Goal: Task Accomplishment & Management: Complete application form

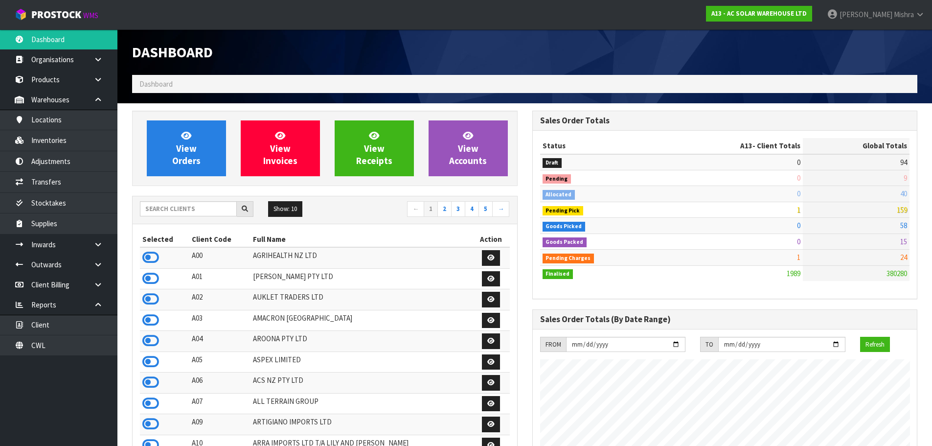
scroll to position [762, 400]
type input "A13"
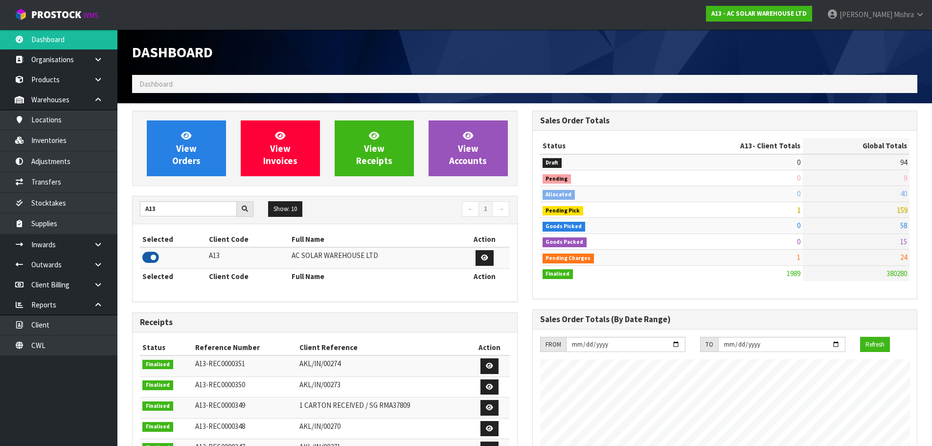
click at [156, 262] on icon at bounding box center [150, 257] width 17 height 15
click at [151, 262] on icon at bounding box center [150, 257] width 17 height 15
click at [154, 169] on link "View Orders" at bounding box center [186, 148] width 79 height 56
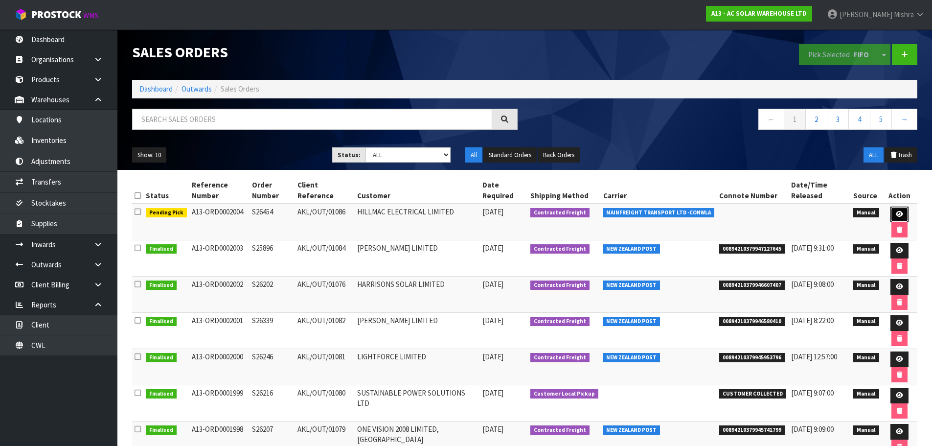
click at [896, 213] on icon at bounding box center [899, 214] width 7 height 6
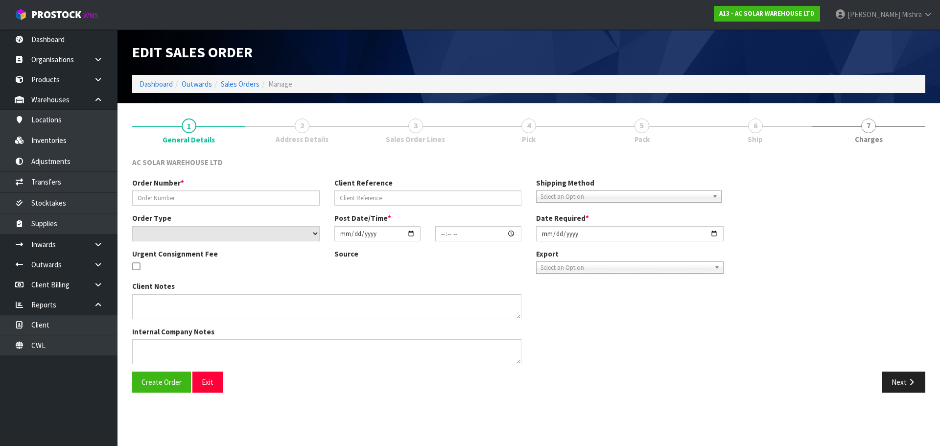
type input "S26454"
type input "AKL/OUT/01086"
select select "number:0"
type input "[DATE]"
type input "15:05:00.000"
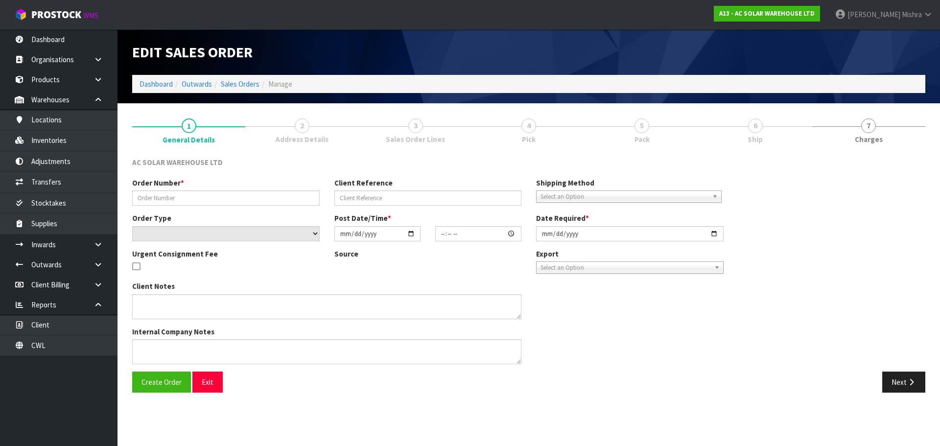
type input "[DATE]"
type textarea "SEND WITH MAINFREIGHT"
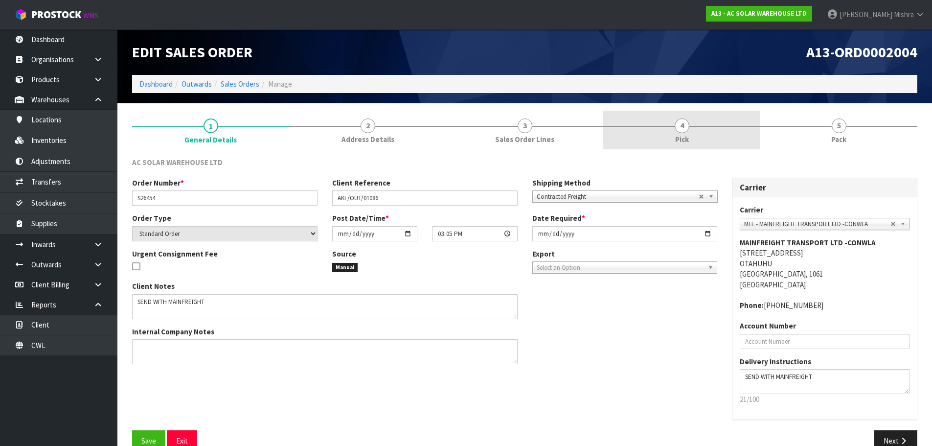
click at [701, 136] on link "4 Pick" at bounding box center [681, 130] width 157 height 39
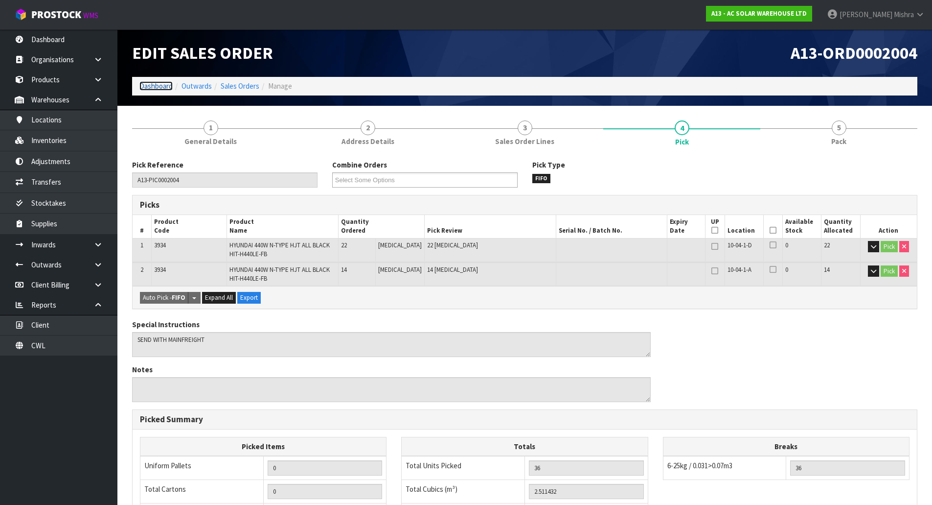
click at [159, 82] on link "Dashboard" at bounding box center [155, 85] width 33 height 9
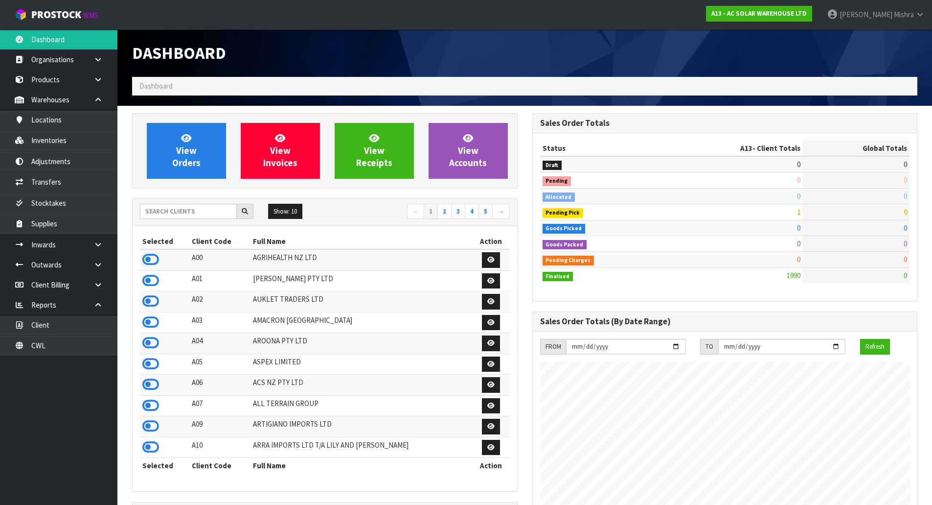
scroll to position [762, 400]
click at [188, 213] on input "text" at bounding box center [188, 211] width 97 height 15
type input "C09"
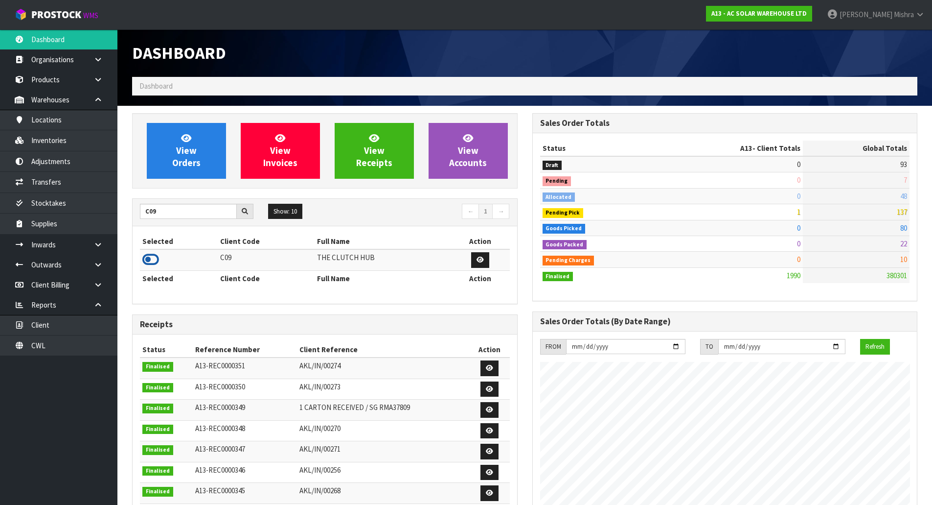
click at [152, 255] on icon at bounding box center [150, 259] width 17 height 15
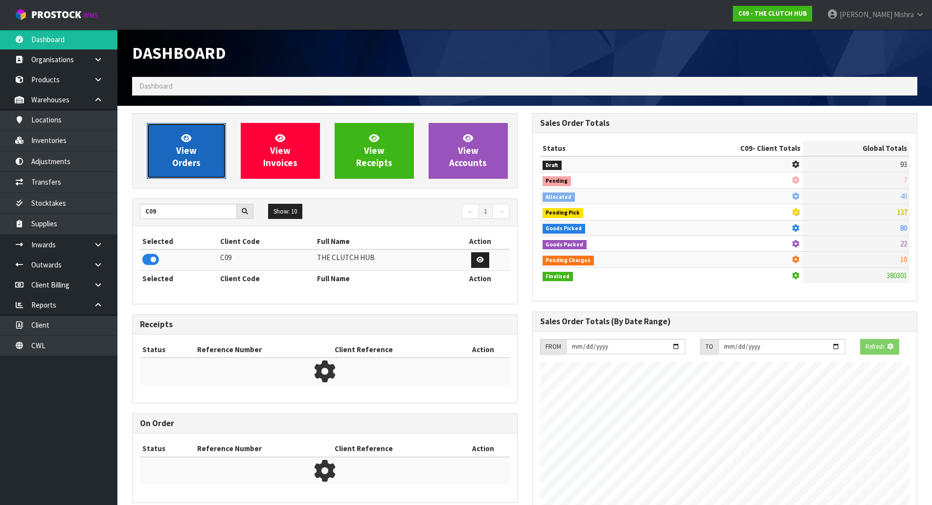
click at [186, 161] on span "View Orders" at bounding box center [186, 150] width 28 height 37
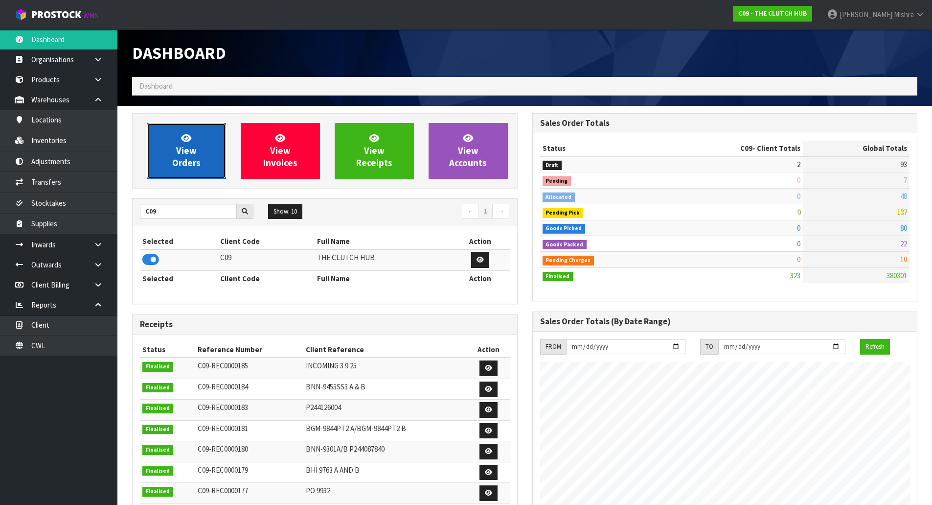
scroll to position [741, 400]
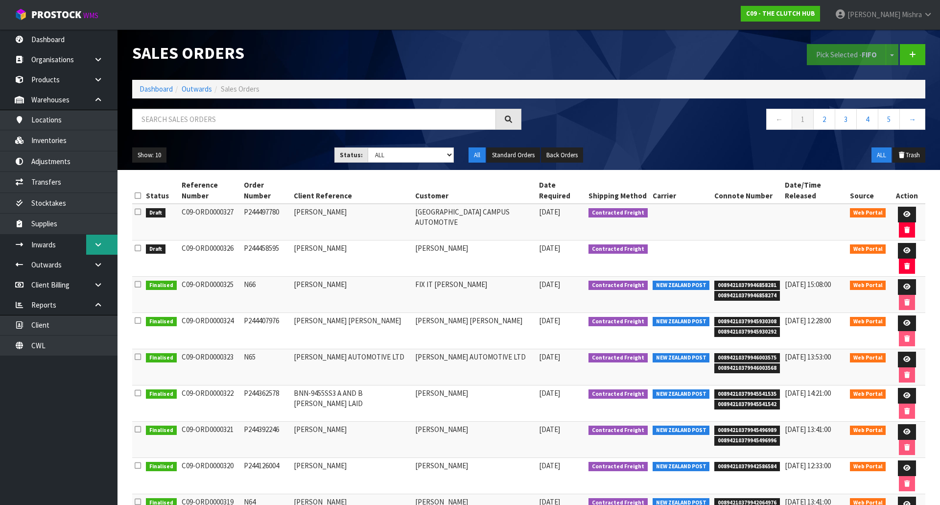
click at [95, 246] on icon at bounding box center [97, 244] width 9 height 7
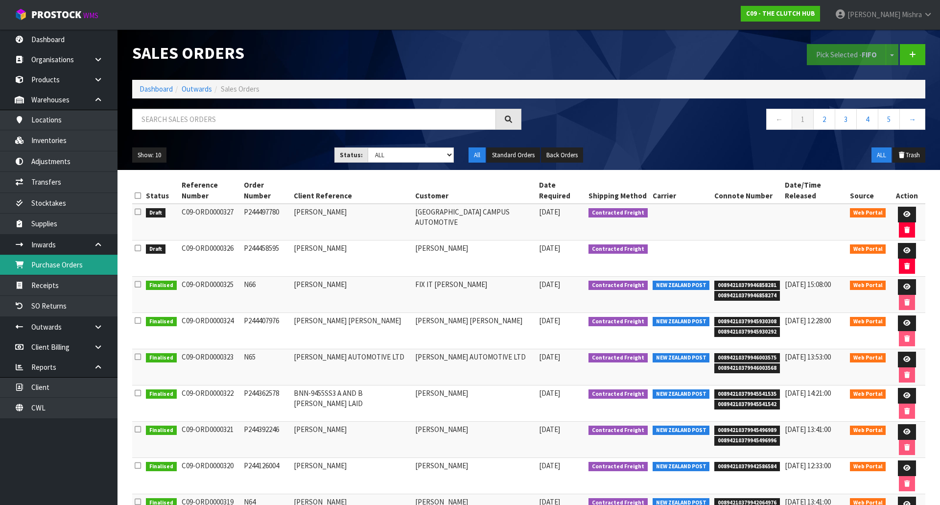
click at [76, 267] on link "Purchase Orders" at bounding box center [58, 264] width 117 height 20
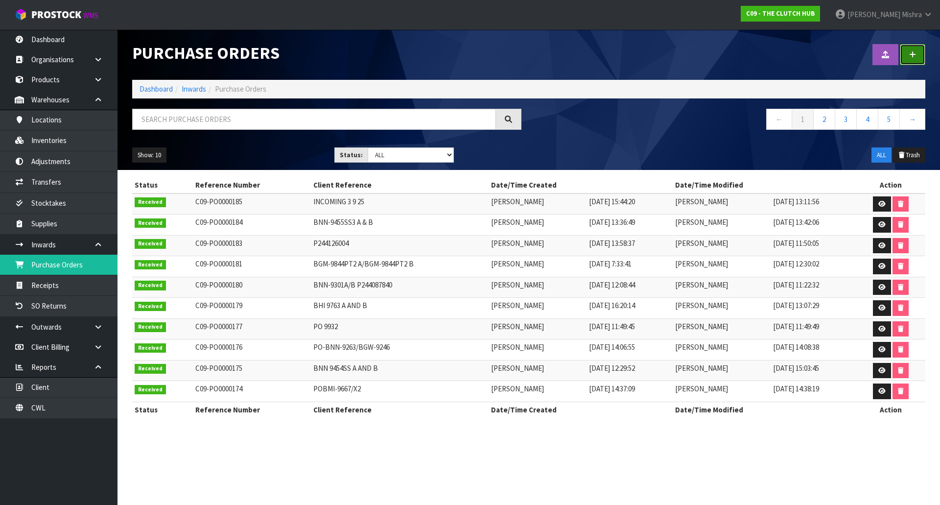
click at [908, 63] on link at bounding box center [911, 54] width 25 height 21
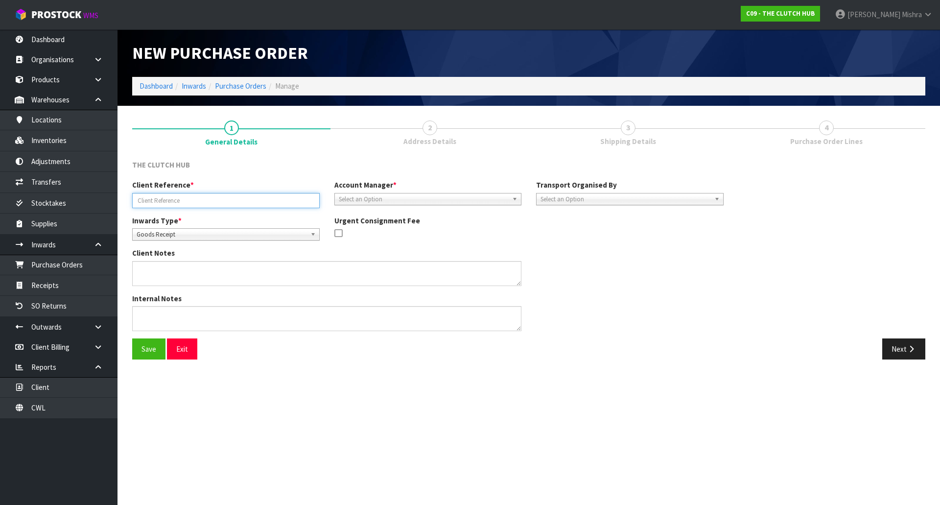
click at [152, 199] on input "text" at bounding box center [225, 200] width 187 height 15
paste input "BFD-9255PT3 BGM-9845"
type input "BFD-9255PT3 BGM-9845"
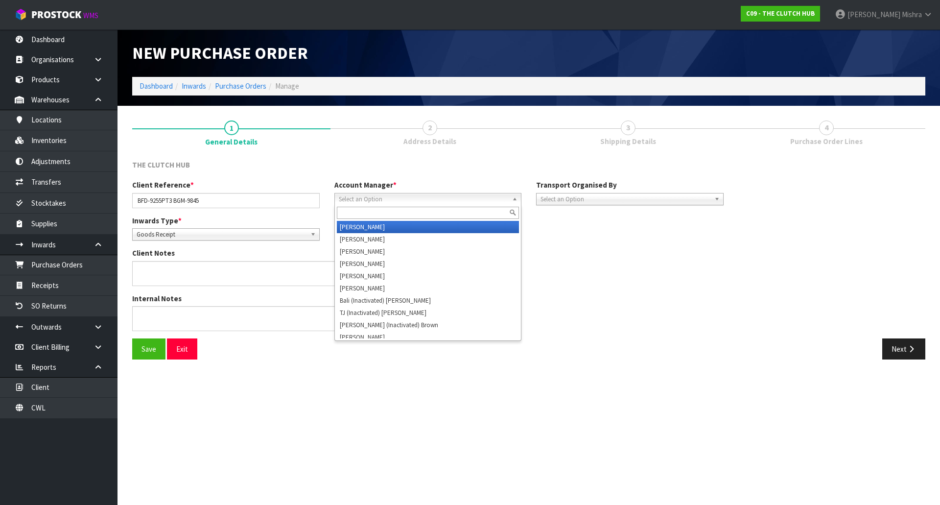
click at [365, 198] on span "Select an Option" at bounding box center [424, 199] width 170 height 12
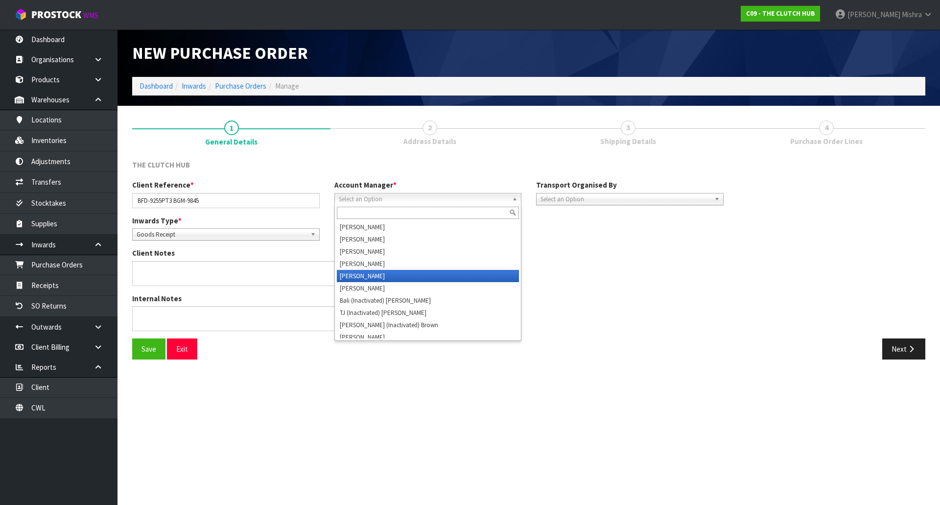
click at [371, 276] on li "[PERSON_NAME]" at bounding box center [428, 276] width 183 height 12
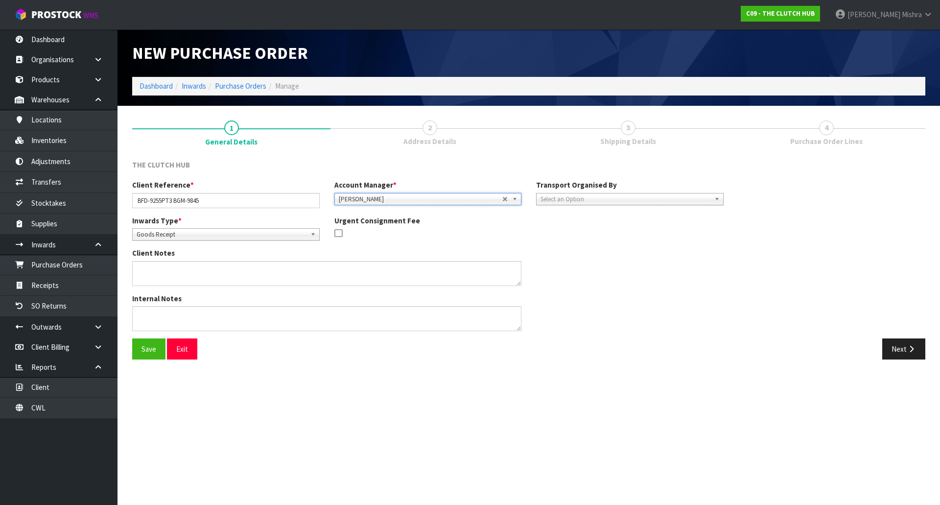
click at [609, 199] on span "Select an Option" at bounding box center [625, 199] width 170 height 12
click at [592, 249] on li "Client" at bounding box center [629, 251] width 183 height 12
click at [888, 350] on button "Next" at bounding box center [903, 348] width 43 height 21
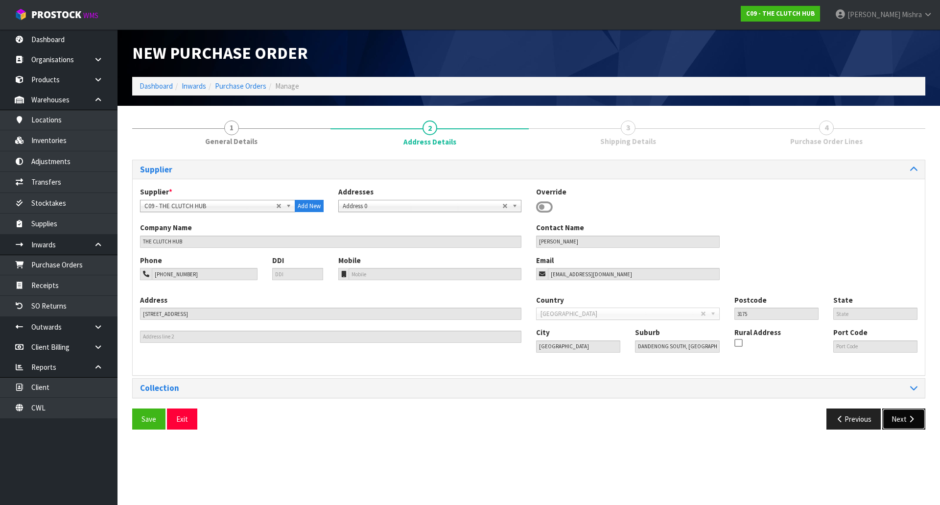
click at [899, 420] on button "Next" at bounding box center [903, 418] width 43 height 21
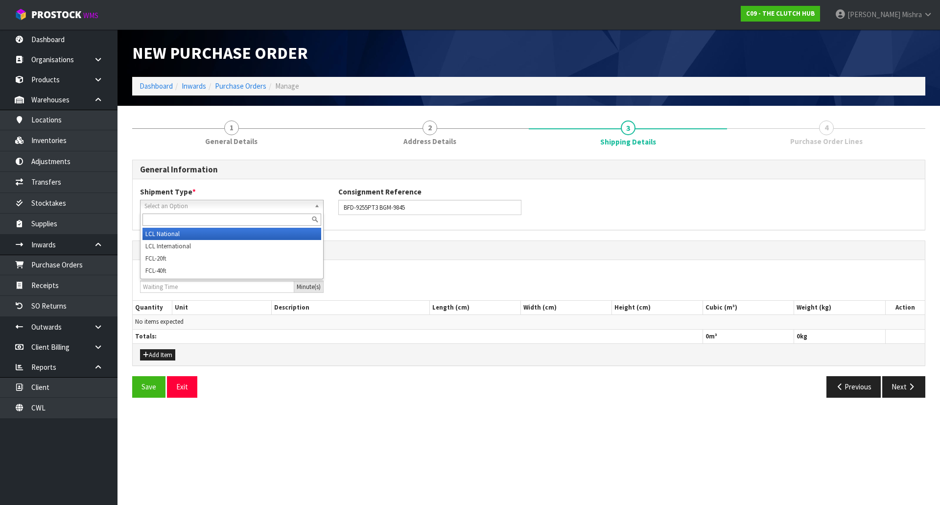
drag, startPoint x: 238, startPoint y: 202, endPoint x: 239, endPoint y: 209, distance: 7.8
click at [238, 202] on span "Select an Option" at bounding box center [227, 206] width 166 height 12
click at [230, 236] on li "LCL National" at bounding box center [231, 234] width 179 height 12
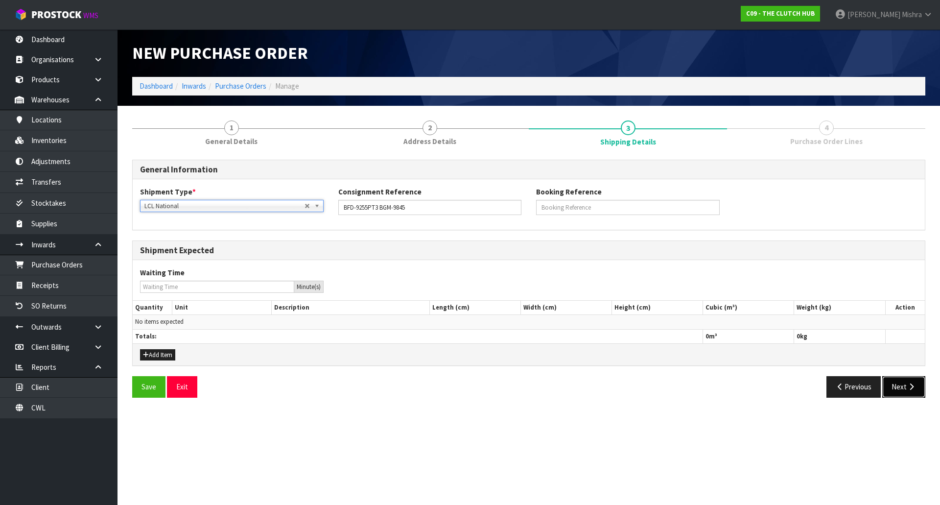
click at [903, 386] on button "Next" at bounding box center [903, 386] width 43 height 21
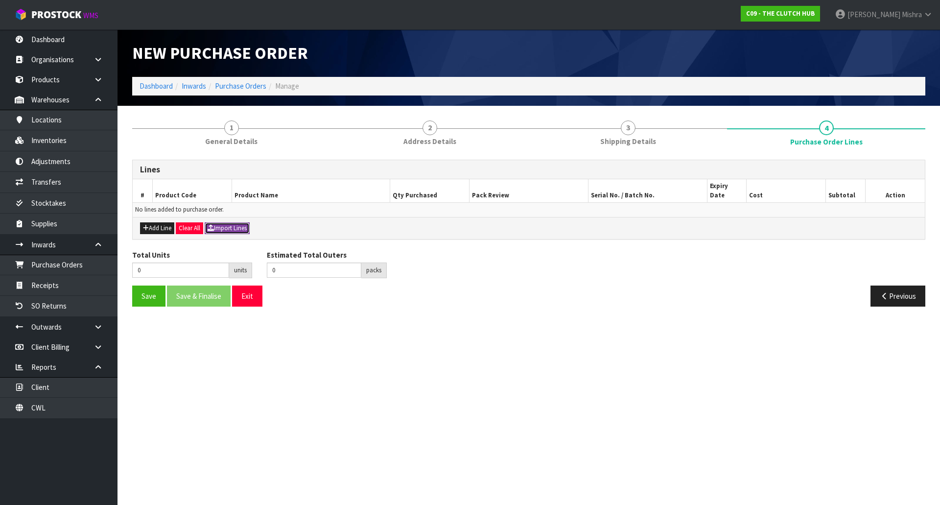
click at [226, 222] on button "Import Lines" at bounding box center [227, 228] width 45 height 12
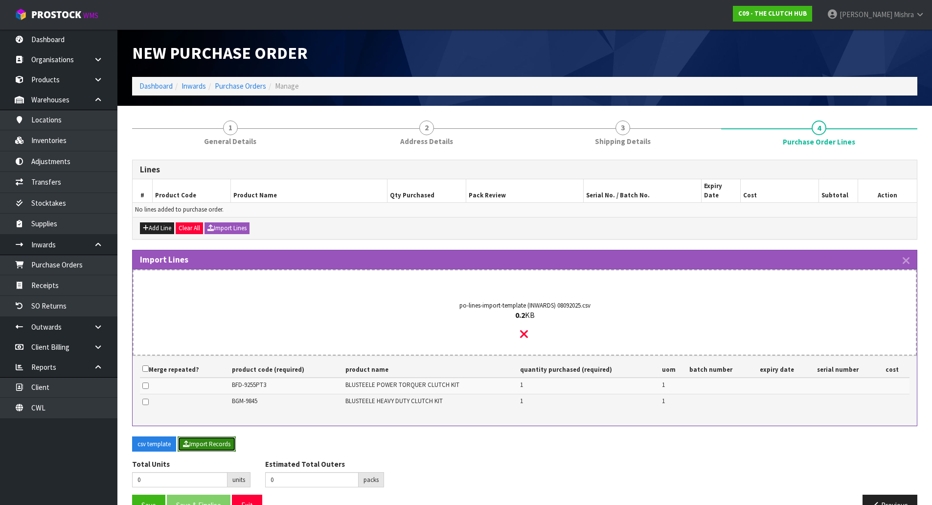
click at [216, 437] on button "Import Records" at bounding box center [207, 444] width 58 height 16
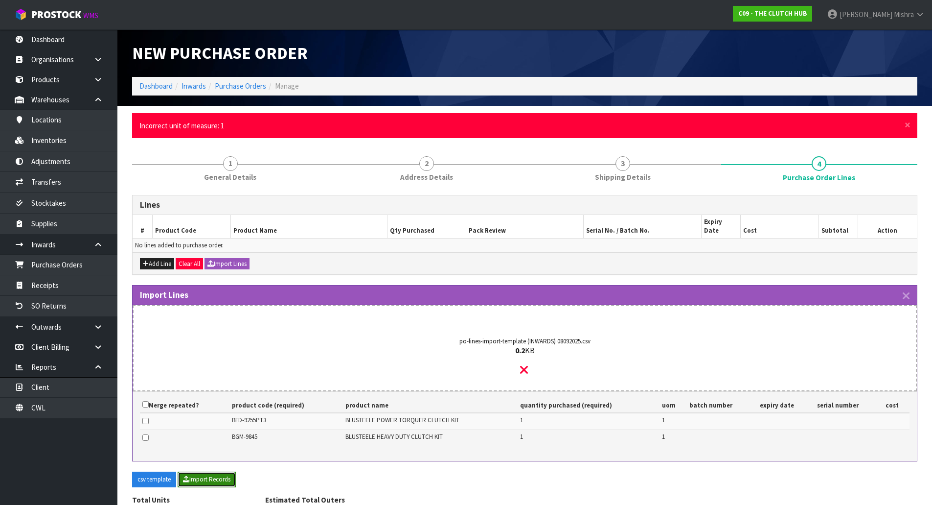
click at [229, 445] on button "Import Records" at bounding box center [207, 479] width 58 height 16
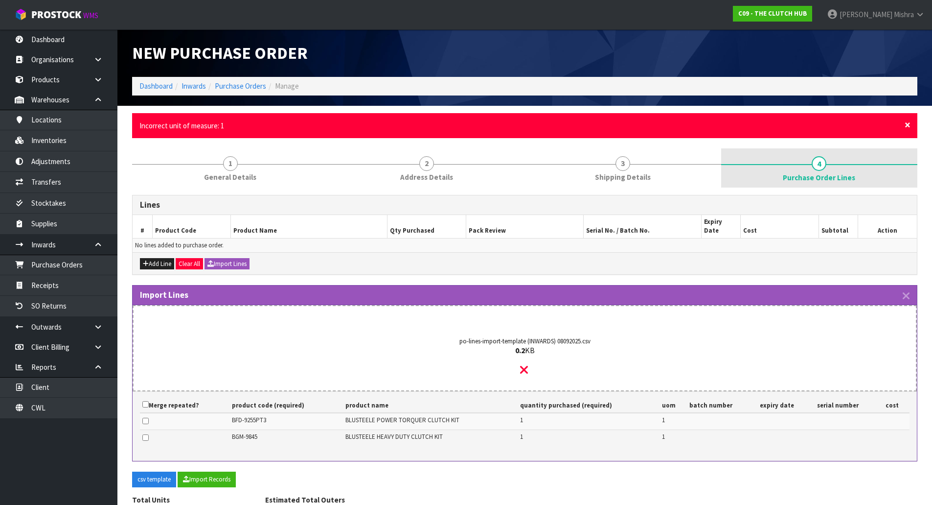
click at [907, 123] on span "×" at bounding box center [908, 125] width 6 height 14
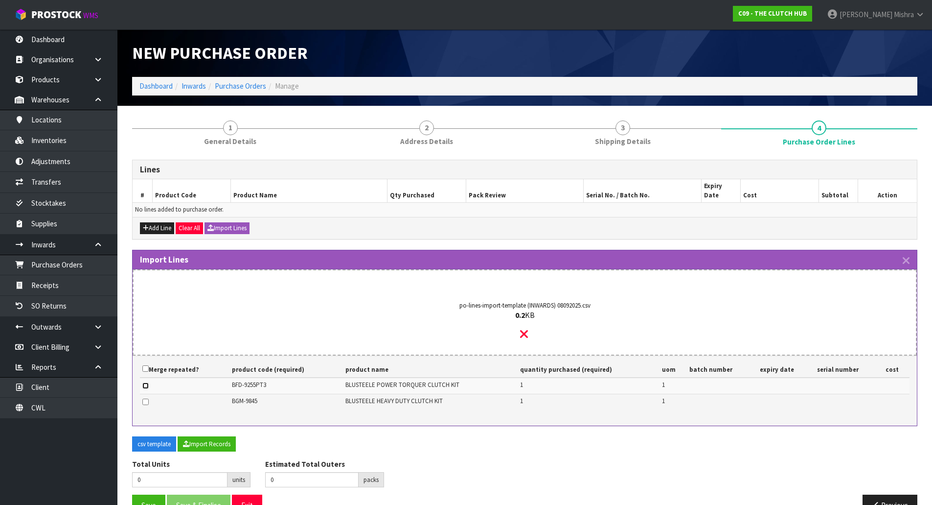
click at [147, 382] on input "checkbox" at bounding box center [145, 385] width 6 height 6
click at [220, 436] on button "Import Records" at bounding box center [207, 444] width 58 height 16
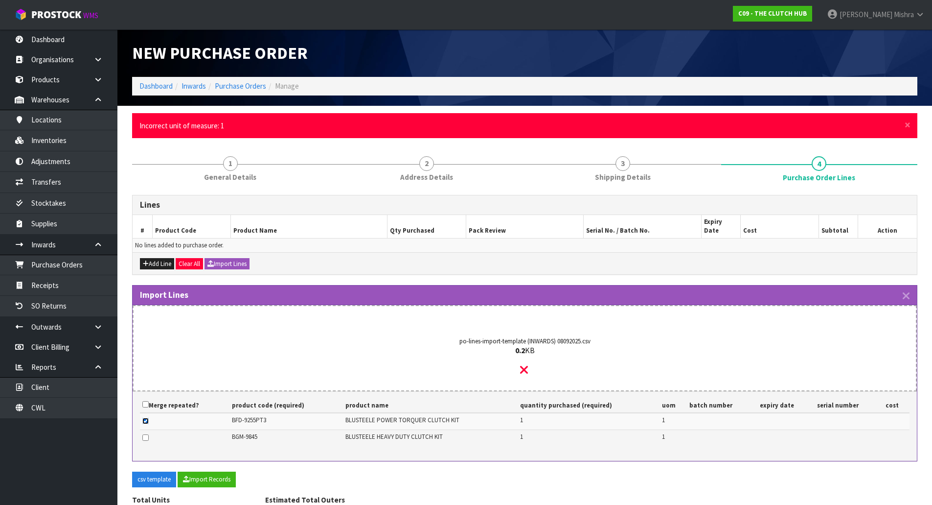
click at [144, 417] on input "checkbox" at bounding box center [145, 420] width 6 height 6
checkbox input "false"
click at [145, 434] on input "checkbox" at bounding box center [145, 437] width 6 height 6
checkbox input "true"
click at [222, 445] on button "Import Records" at bounding box center [207, 479] width 58 height 16
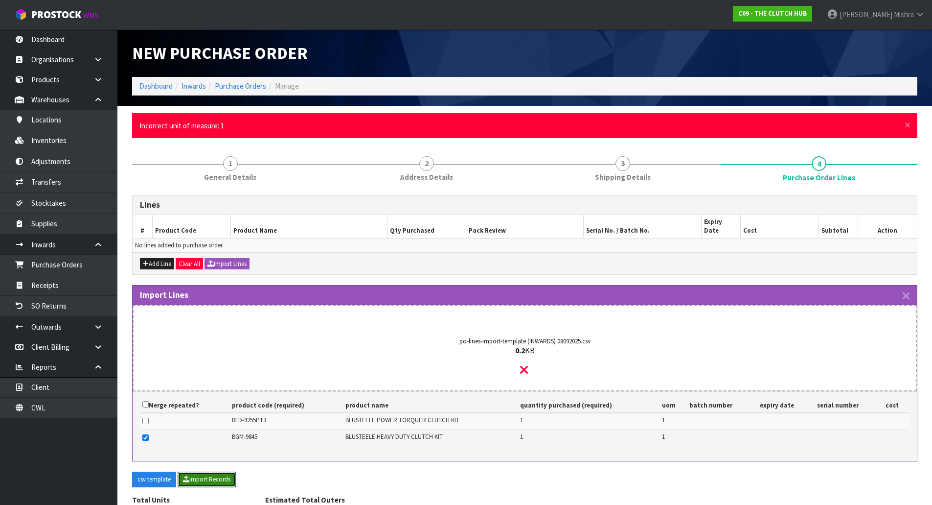
click at [221, 445] on button "Import Records" at bounding box center [207, 479] width 58 height 16
click at [905, 127] on span "×" at bounding box center [908, 125] width 6 height 14
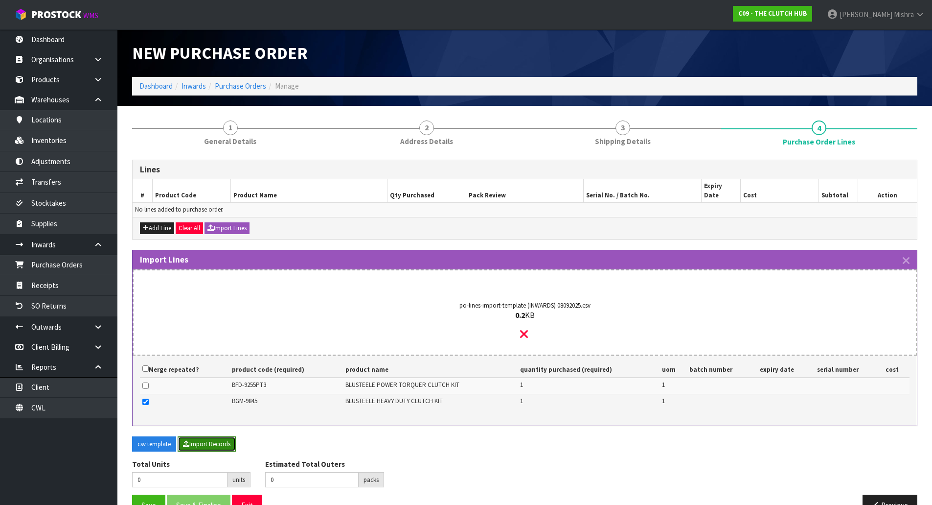
click at [217, 438] on button "Import Records" at bounding box center [207, 444] width 58 height 16
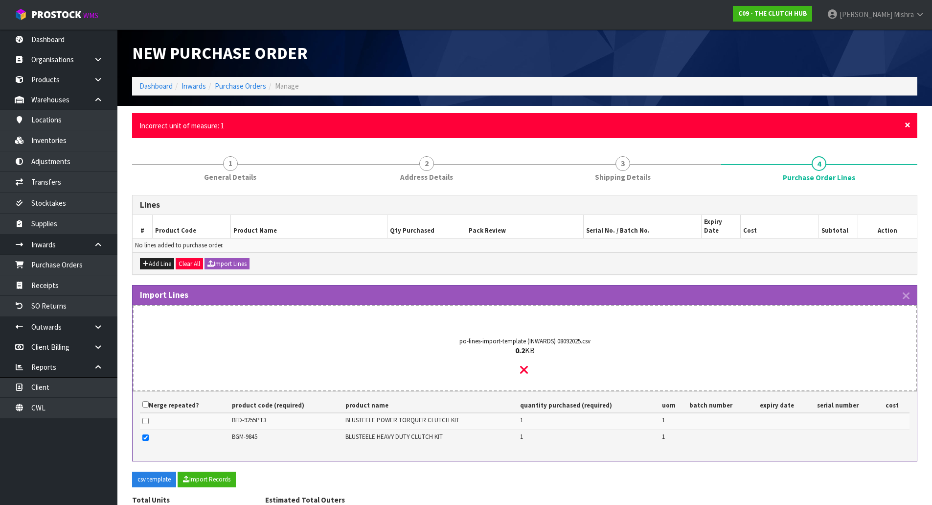
click at [906, 128] on span "×" at bounding box center [908, 125] width 6 height 14
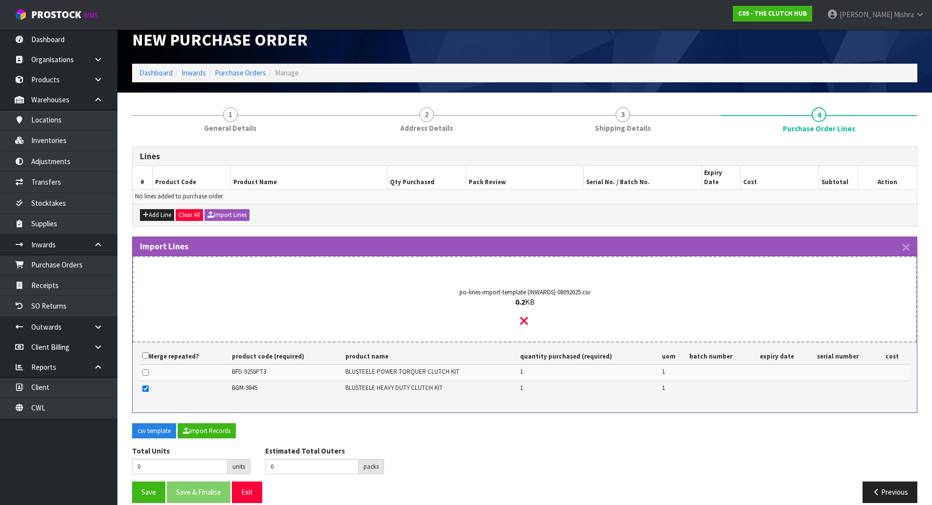
scroll to position [17, 0]
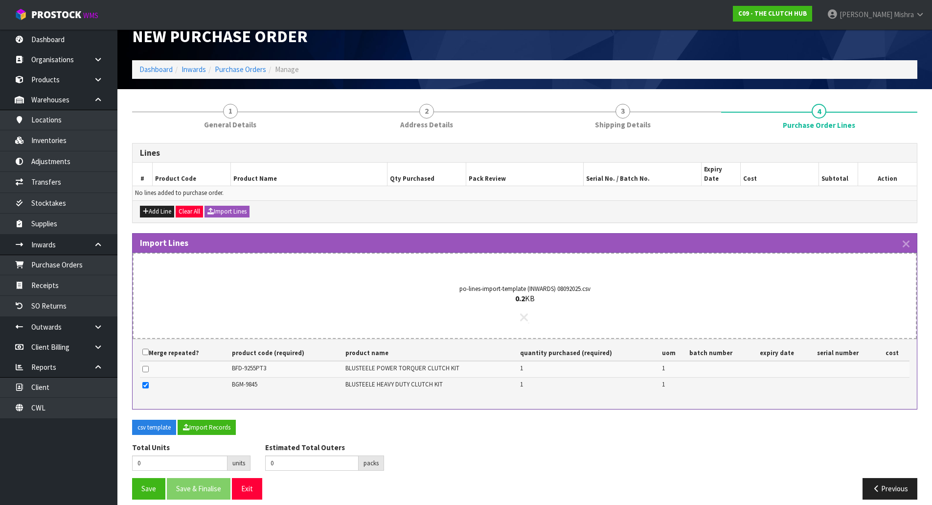
click at [522, 311] on icon at bounding box center [524, 317] width 8 height 13
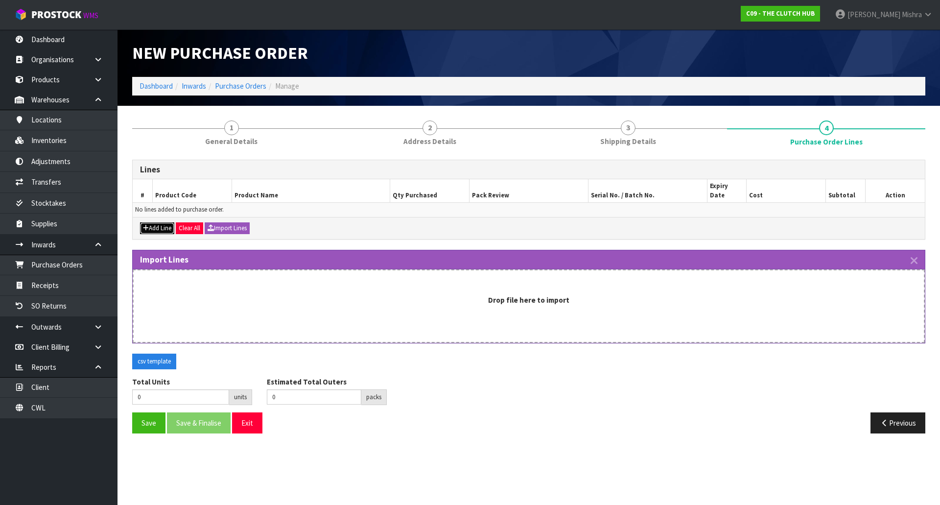
click at [155, 222] on button "Add Line" at bounding box center [157, 228] width 34 height 12
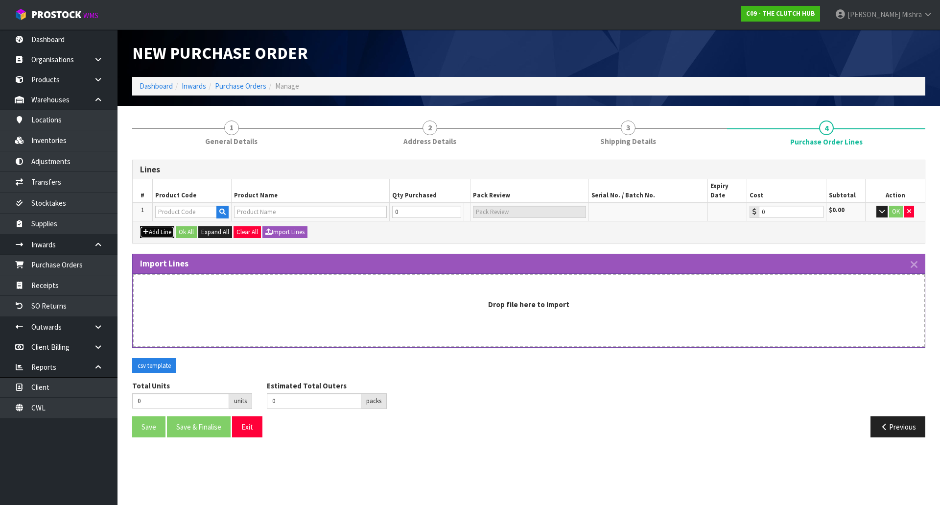
click at [155, 226] on button "Add Line" at bounding box center [157, 232] width 34 height 12
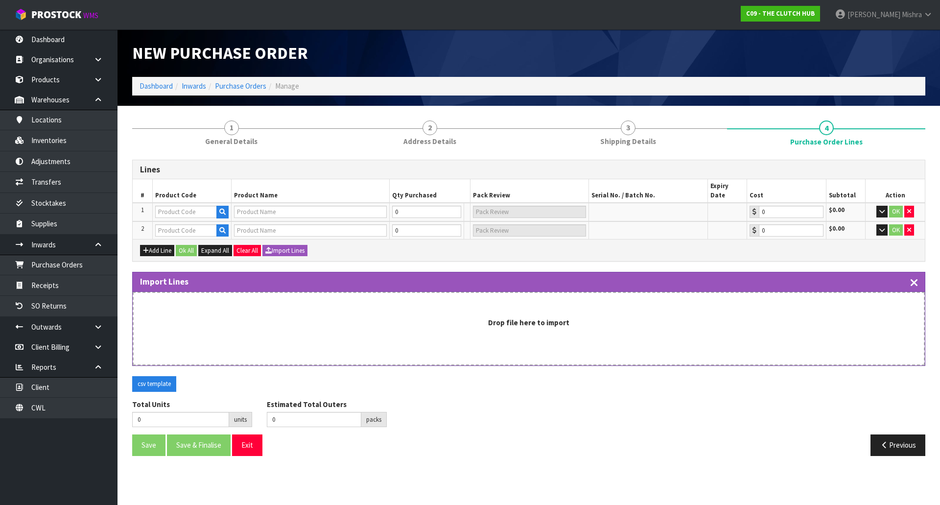
click at [913, 277] on icon "button" at bounding box center [913, 282] width 7 height 11
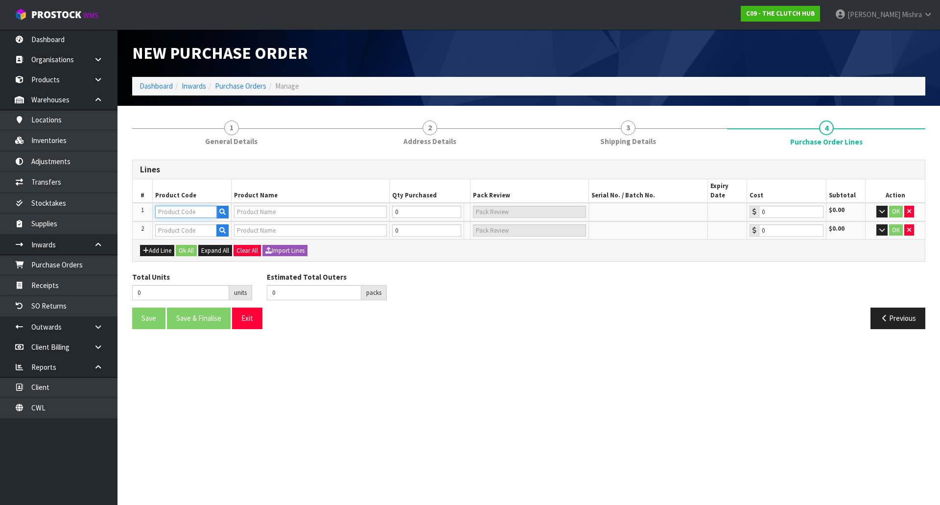
click at [204, 208] on input "text" at bounding box center [186, 212] width 62 height 12
paste input "BFD-9255PT3"
type input "BFD-9255PT3"
click at [180, 206] on input "text" at bounding box center [186, 212] width 62 height 12
paste input "BGM-9845"
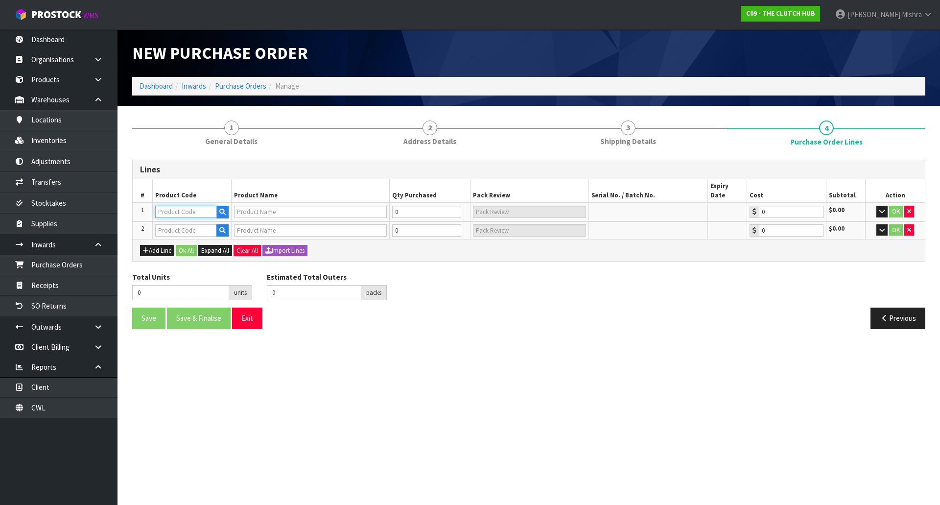
type input "BGM-9845"
type input "BLUSTEELE SURVIVOR HEAVY DUTY CLUTCH KIT"
type input "0.00"
type input "BGM-9845"
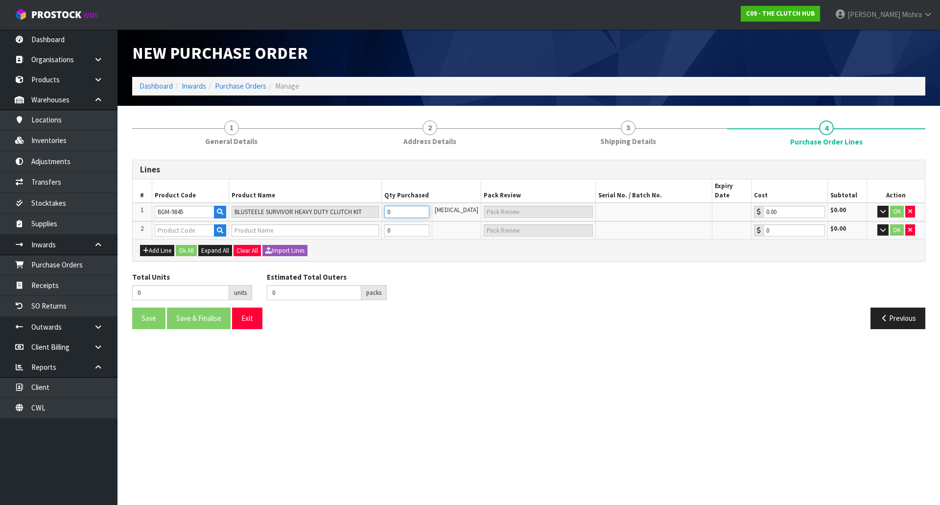
drag, startPoint x: 406, startPoint y: 202, endPoint x: 390, endPoint y: 206, distance: 17.1
click at [392, 206] on input "0" at bounding box center [406, 212] width 45 height 12
type input "1"
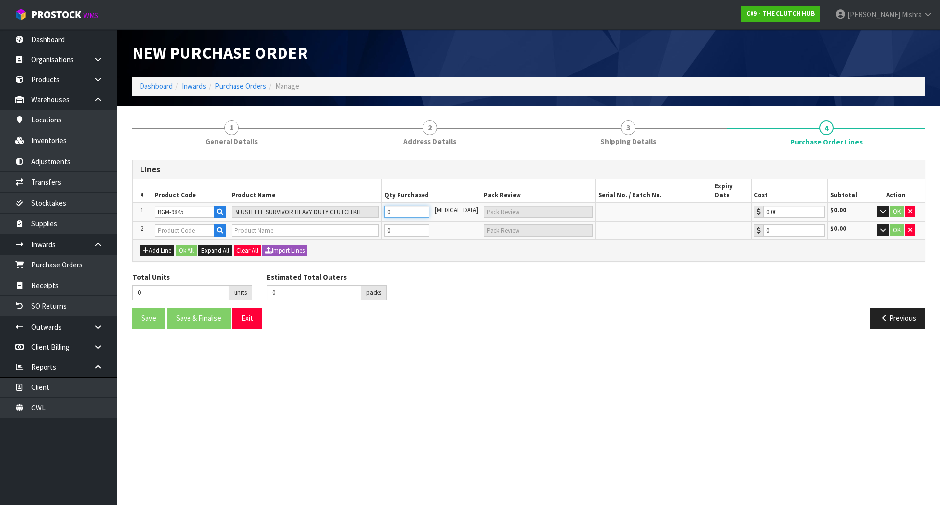
type input "1 CTN"
type input "1"
click at [335, 318] on div "Save Save & Finalise Exit" at bounding box center [327, 317] width 404 height 21
click at [204, 224] on input "text" at bounding box center [185, 230] width 60 height 12
paste input "BFD-9255PT3"
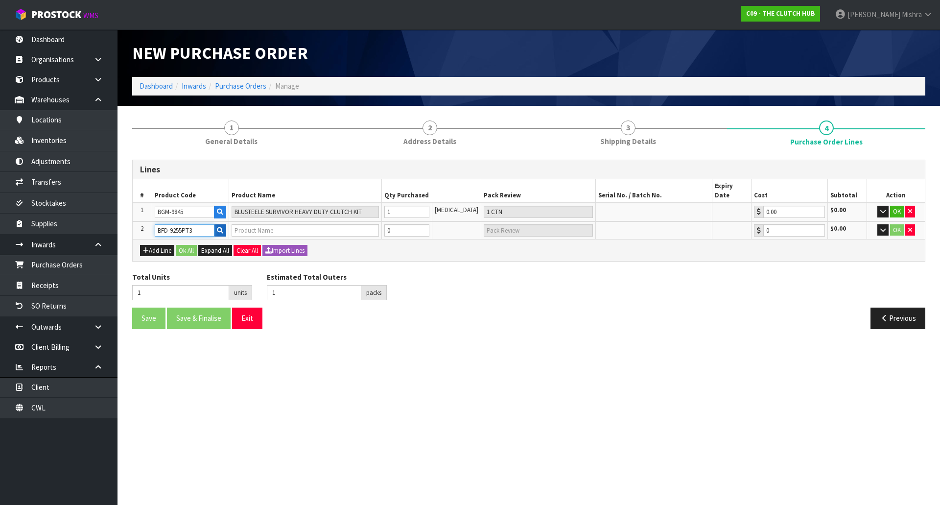
type input "BFD-9255PT3"
click at [221, 227] on icon "button" at bounding box center [220, 230] width 6 height 6
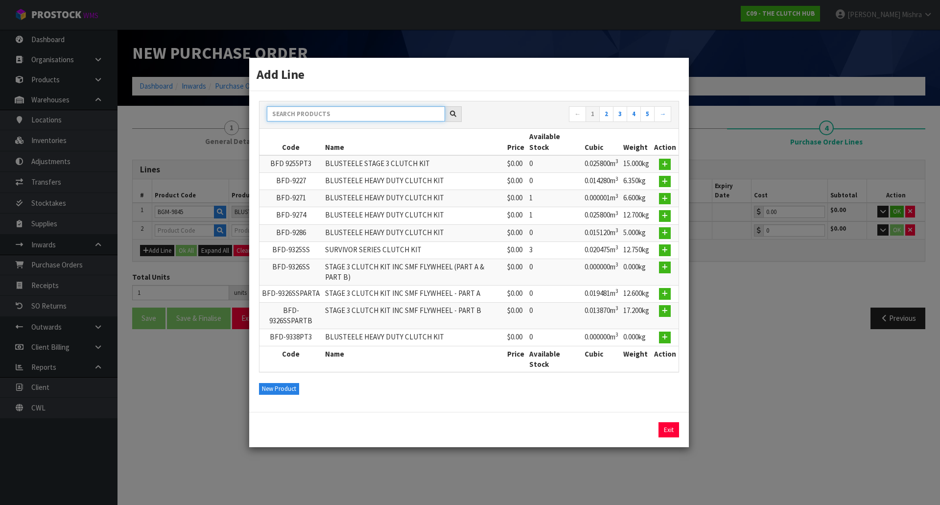
click at [345, 111] on input "text" at bounding box center [356, 113] width 178 height 15
paste input "BFD-9255PT3"
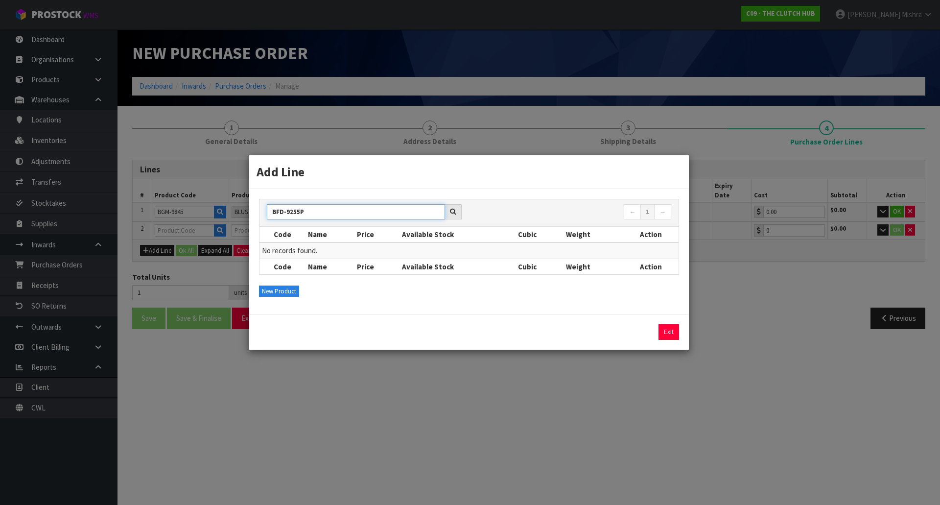
type input "BFD-9255"
drag, startPoint x: 326, startPoint y: 208, endPoint x: 241, endPoint y: 213, distance: 85.3
click at [241, 213] on div "Add Line BFD-9255 ← 1 → Code Name Price Available Stock Cubic Weight Action No …" at bounding box center [470, 252] width 940 height 505
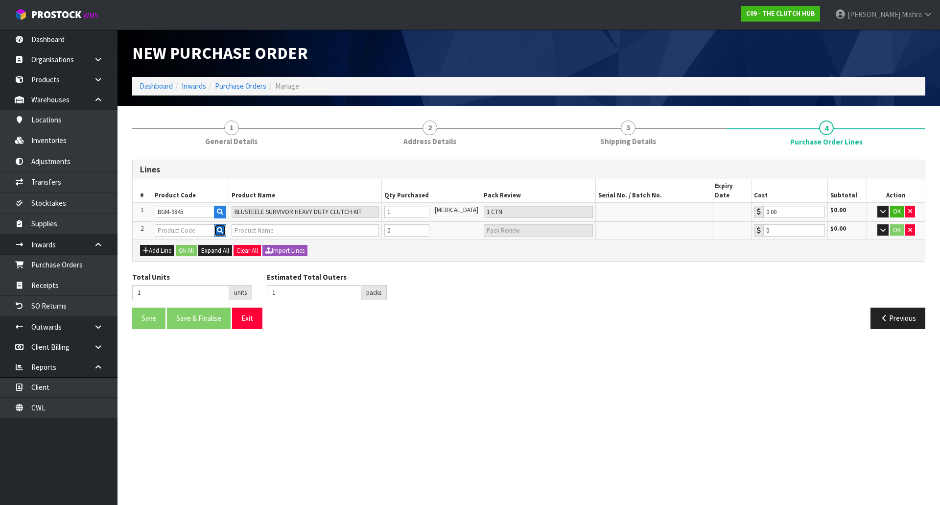
click at [220, 227] on icon "button" at bounding box center [220, 230] width 6 height 6
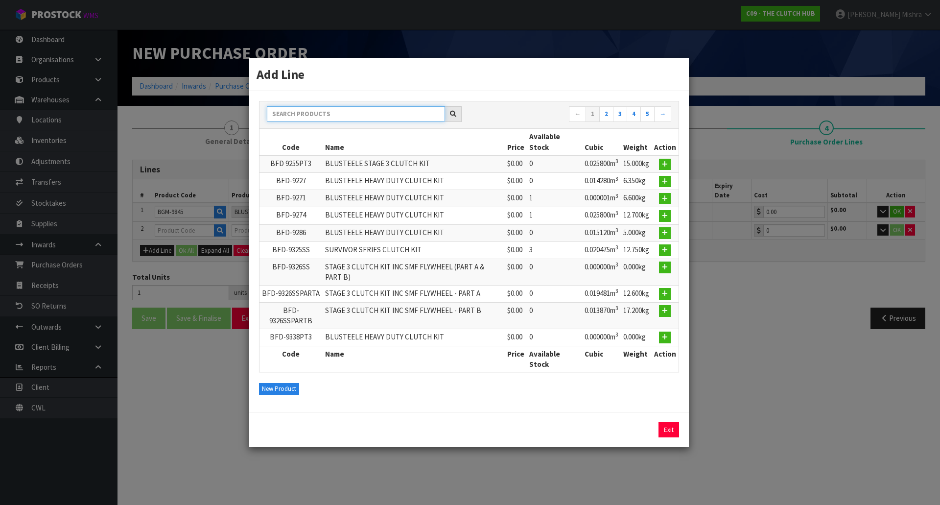
click at [331, 115] on input "text" at bounding box center [356, 113] width 178 height 15
paste input "BFD-9255PT3"
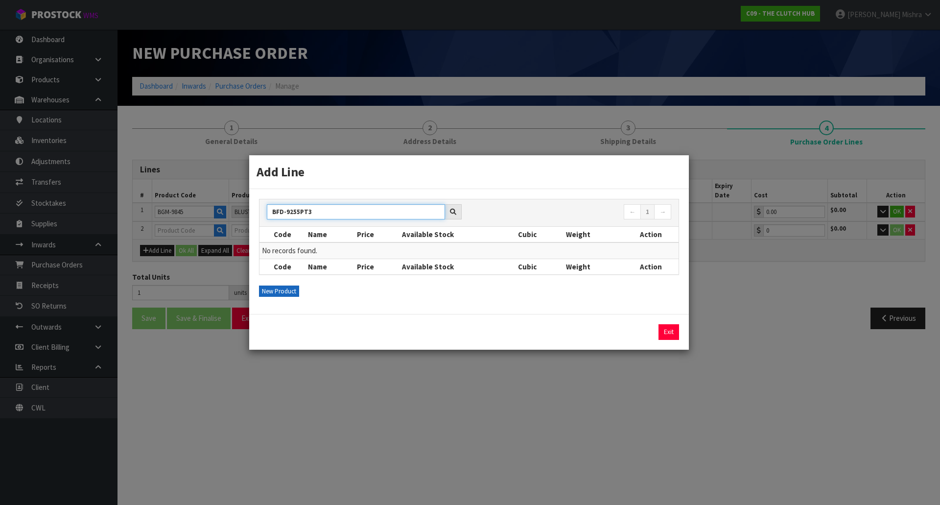
type input "BFD-9255PT3"
click at [283, 388] on div "Add Line BFD-9255PT3 ← 1 → Code Name Price Available Stock Cubic Weight Action …" at bounding box center [470, 252] width 940 height 505
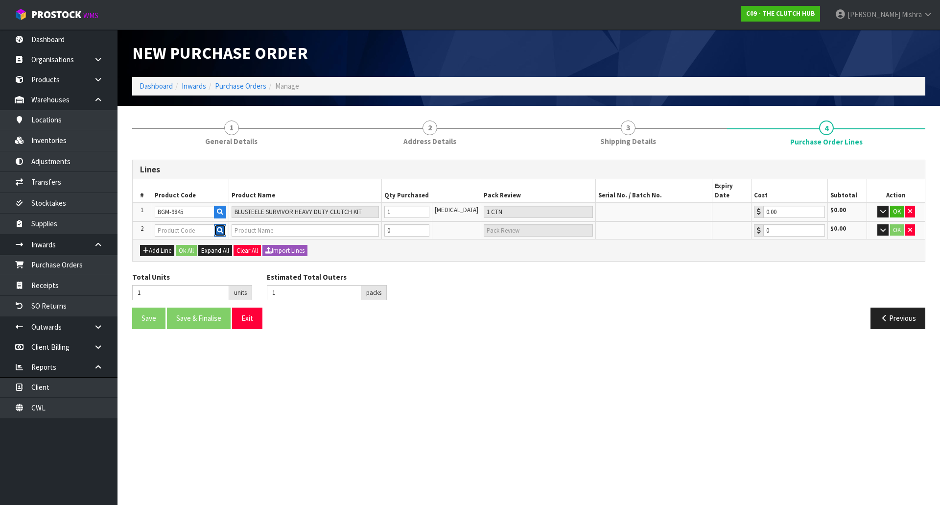
click at [223, 227] on icon "button" at bounding box center [220, 230] width 6 height 6
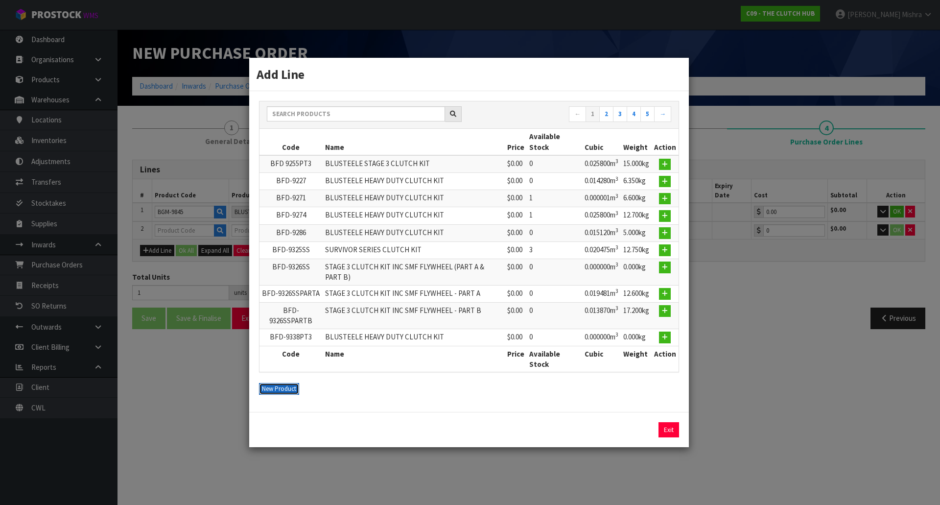
click at [283, 387] on button "New Product" at bounding box center [279, 389] width 40 height 12
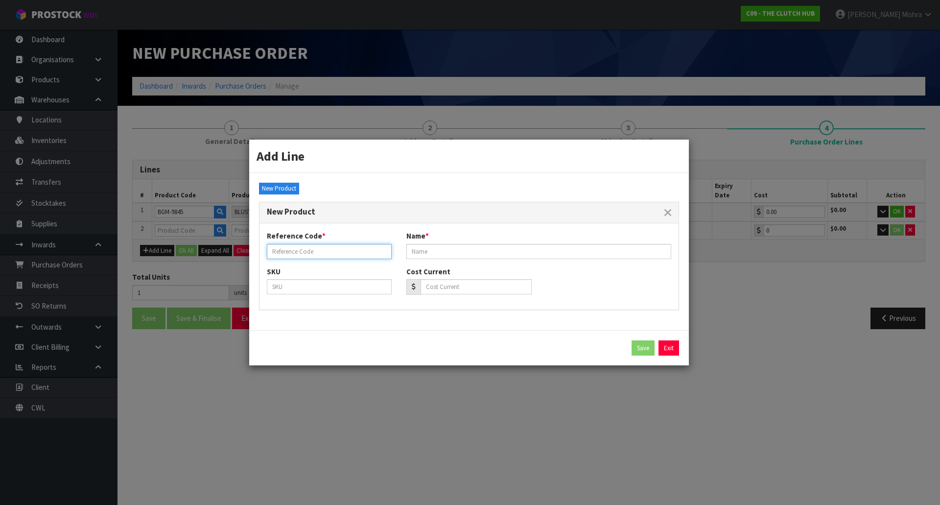
click at [324, 256] on input "text" at bounding box center [329, 251] width 125 height 15
paste input "BFD-9255PT3"
type input "BFD-9255PT3"
click at [492, 254] on input "text" at bounding box center [538, 251] width 265 height 15
paste input "BLUSTEELE POWER TORQUER CLUTCH KIT"
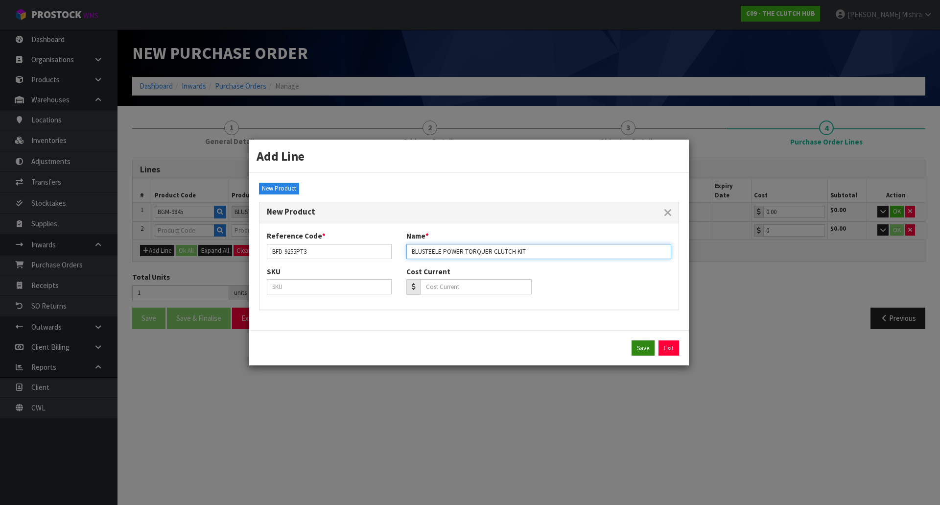
type input "BLUSTEELE POWER TORQUER CLUTCH KIT"
click at [639, 345] on button "Save" at bounding box center [642, 348] width 23 height 16
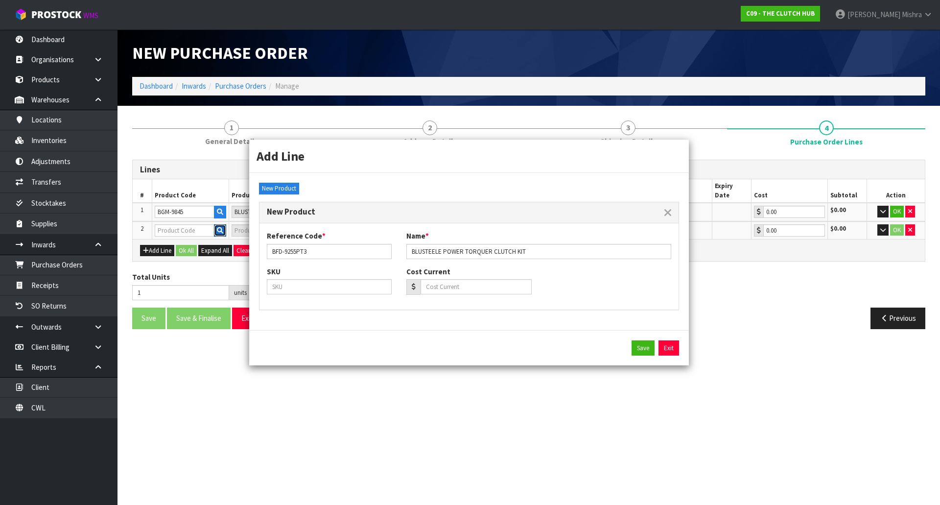
type input "BFD-9255PT3"
type input "BLUSTEELE POWER TORQUER CLUTCH KIT"
type input "0.00"
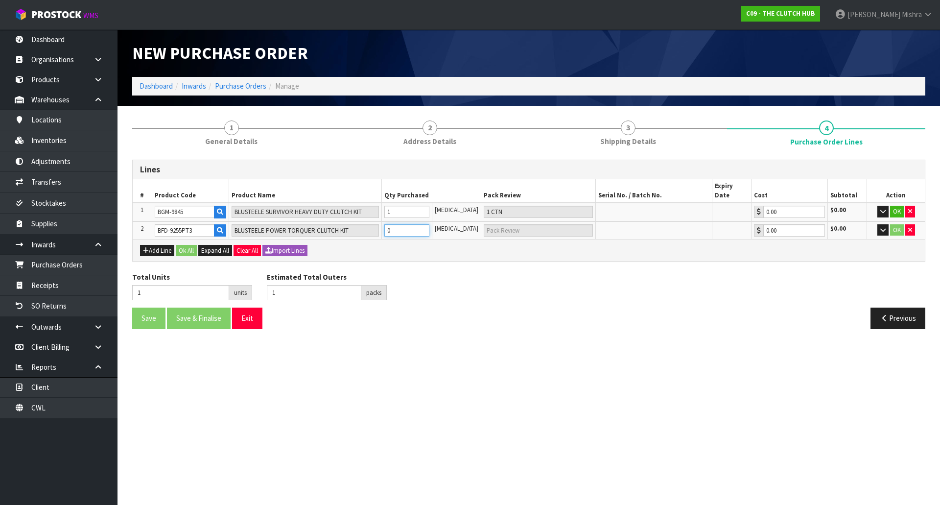
click at [370, 221] on tr "2 BFD-9255PT3 BLUSTEELE POWER TORQUER CLUTCH KIT 0 [MEDICAL_DATA] 0.00 $0.00 OK" at bounding box center [529, 230] width 792 height 18
type input "2"
type input "1"
type input "1 [MEDICAL_DATA]"
type input "1"
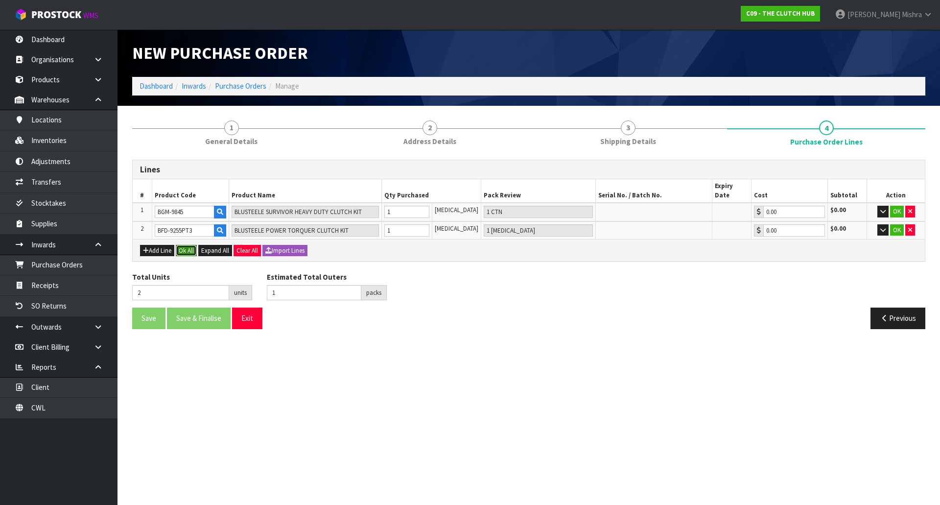
click at [179, 245] on button "Ok All" at bounding box center [186, 251] width 21 height 12
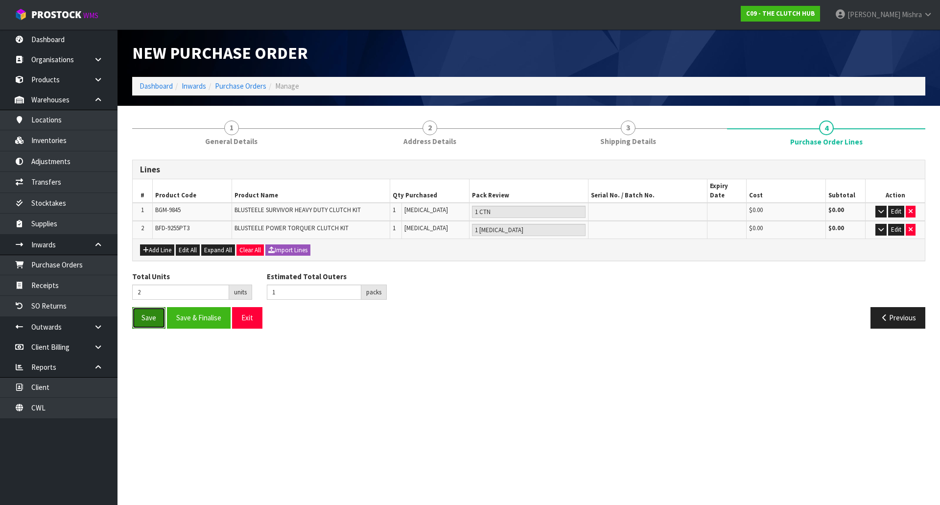
click at [144, 311] on button "Save" at bounding box center [148, 317] width 33 height 21
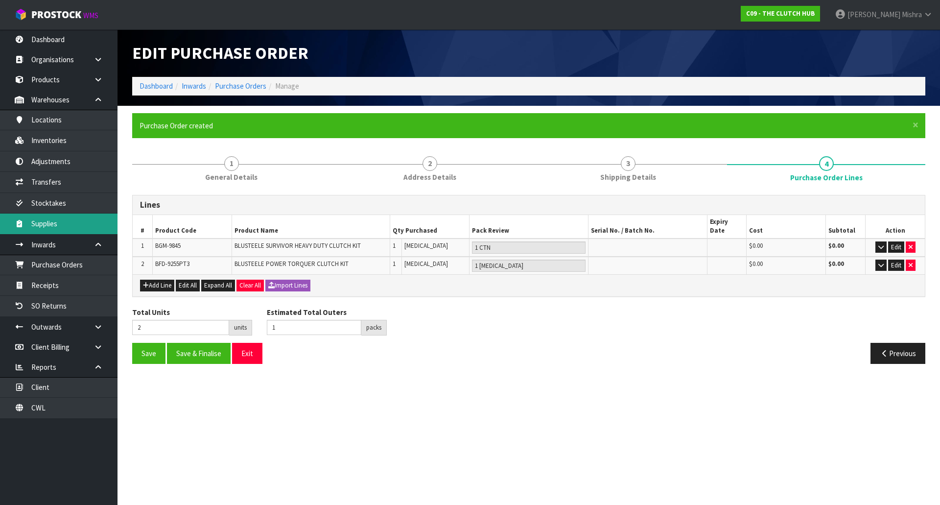
type input "0"
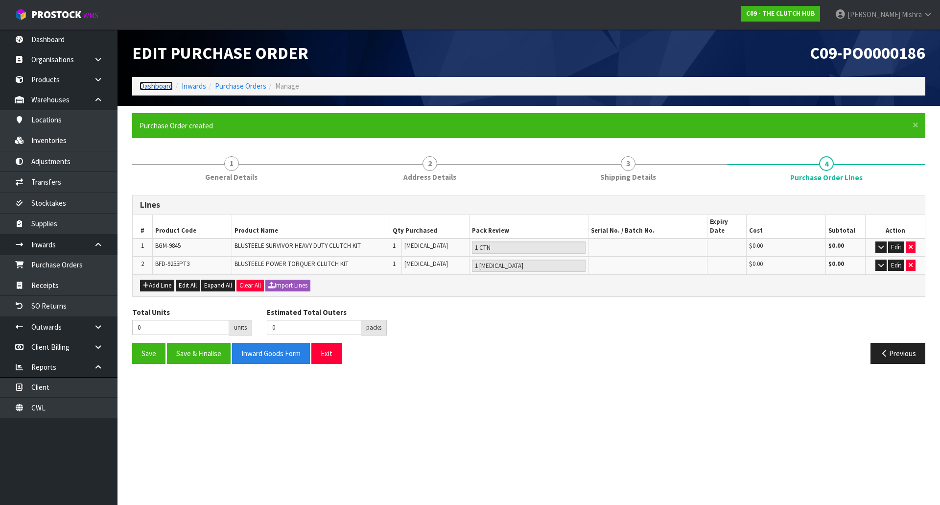
click at [163, 83] on link "Dashboard" at bounding box center [155, 85] width 33 height 9
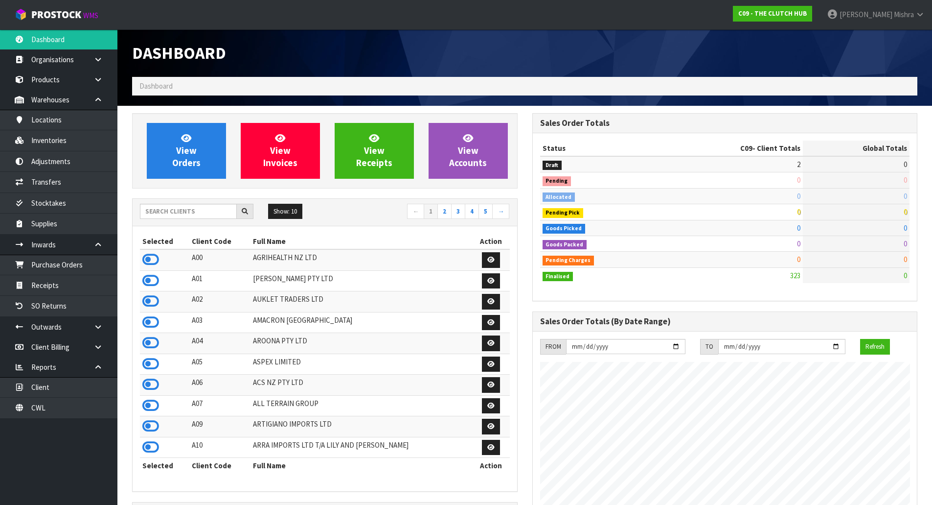
scroll to position [741, 400]
click at [198, 205] on input "text" at bounding box center [188, 211] width 97 height 15
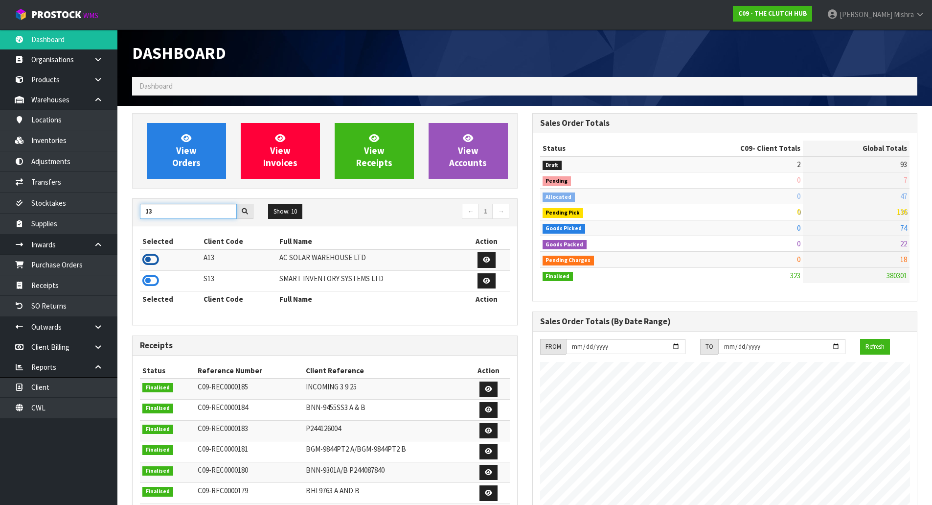
type input "13"
click at [151, 261] on icon at bounding box center [150, 259] width 17 height 15
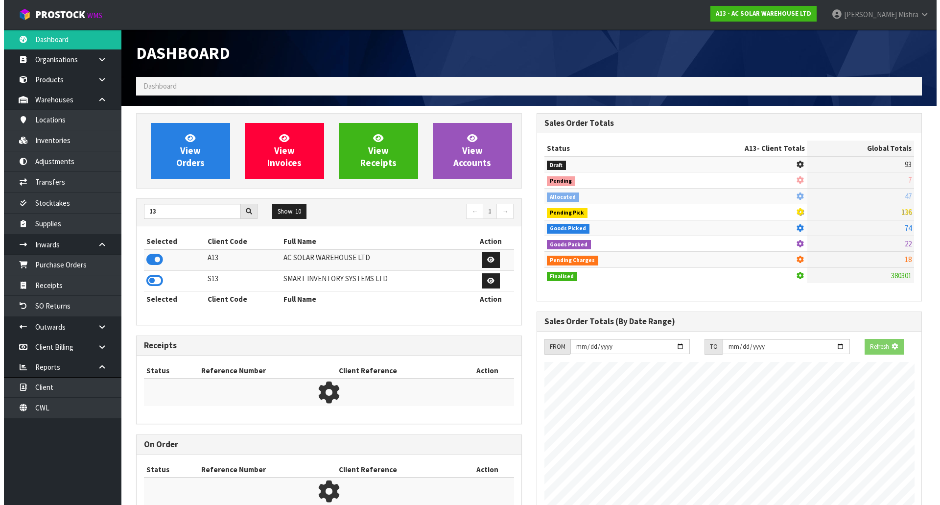
scroll to position [783, 400]
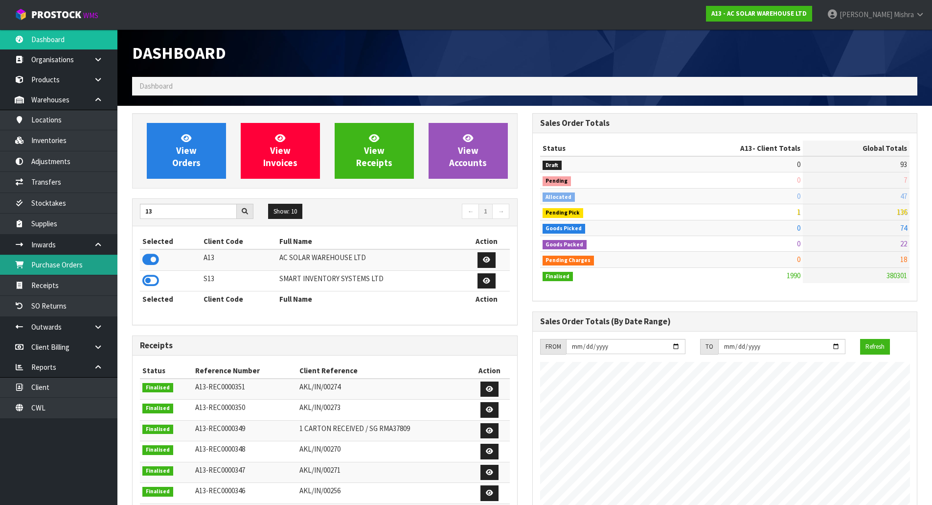
click at [78, 263] on link "Purchase Orders" at bounding box center [58, 264] width 117 height 20
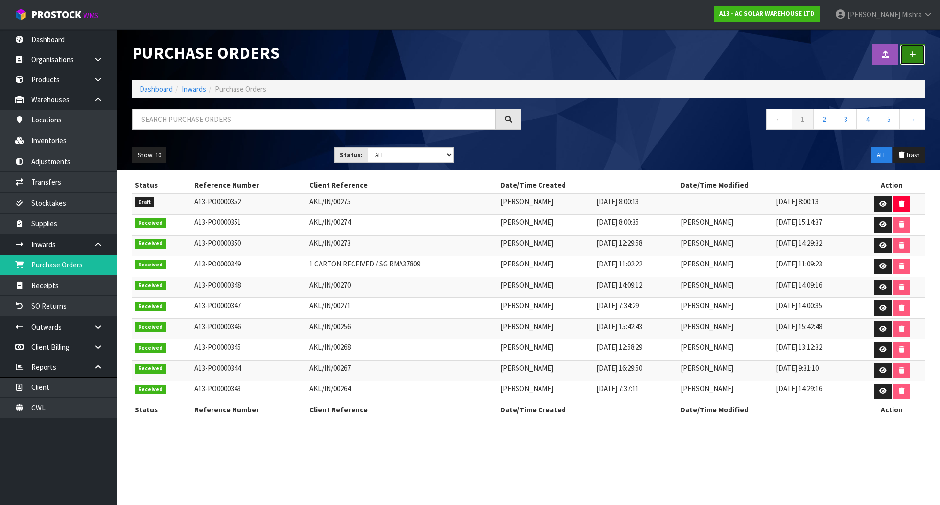
click at [905, 48] on link at bounding box center [911, 54] width 25 height 21
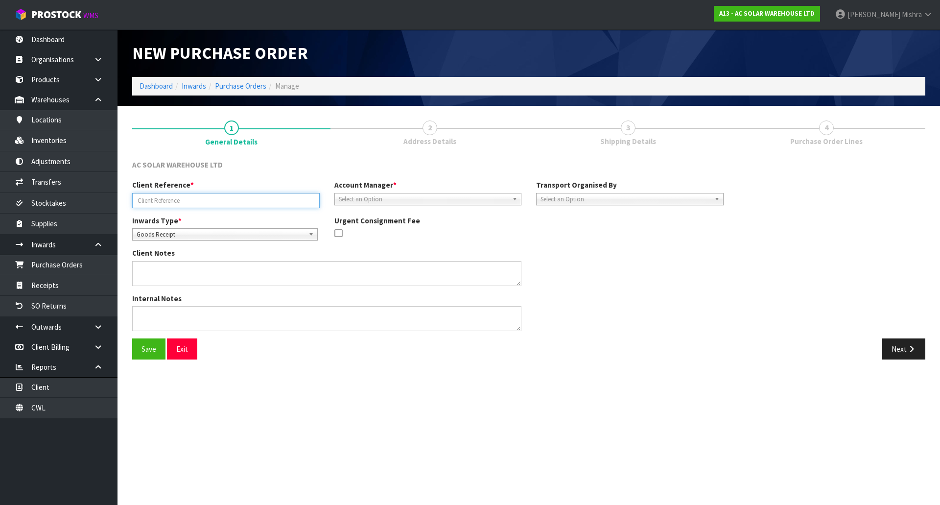
click at [205, 202] on input "text" at bounding box center [225, 200] width 187 height 15
paste input "AKL/IN/00278"
type input "AKL/IN/00278"
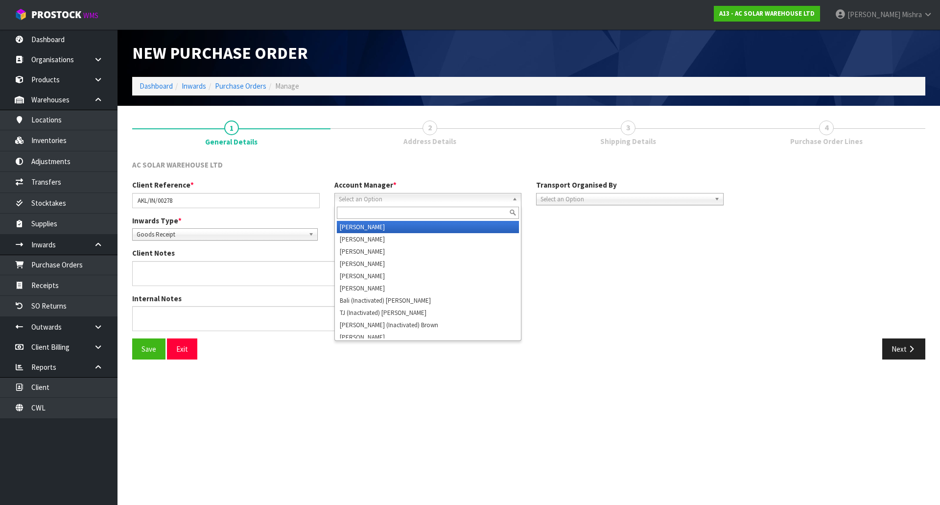
click at [381, 198] on span "Select an Option" at bounding box center [424, 199] width 170 height 12
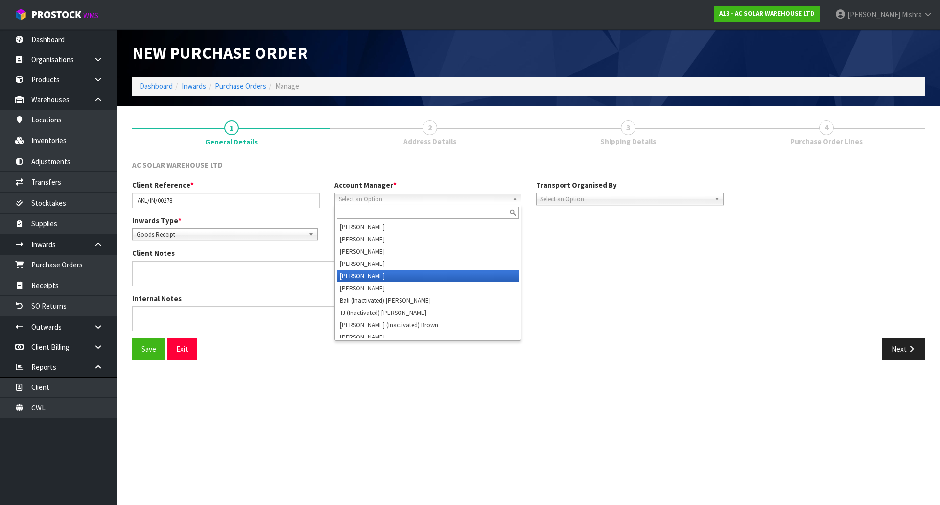
click at [364, 273] on li "[PERSON_NAME]" at bounding box center [428, 276] width 183 height 12
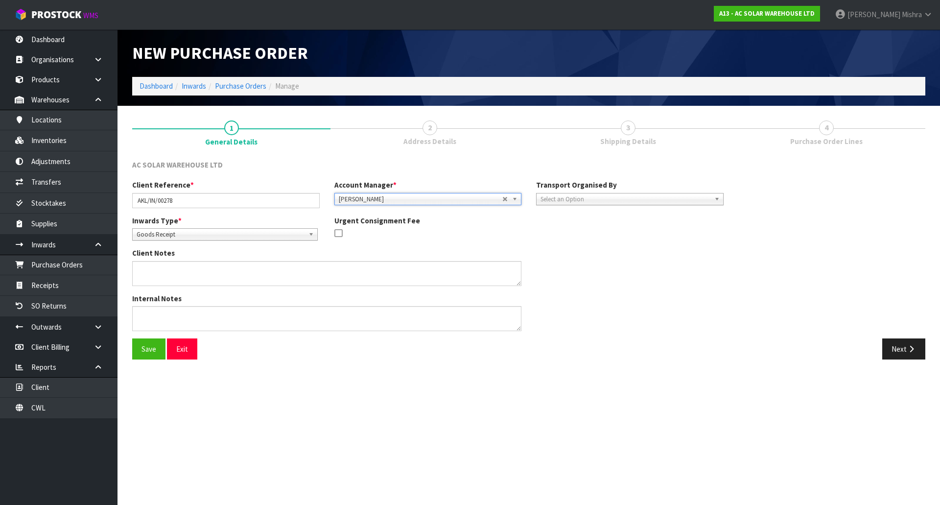
click at [565, 203] on span "Select an Option" at bounding box center [625, 199] width 170 height 12
drag, startPoint x: 564, startPoint y: 252, endPoint x: 573, endPoint y: 250, distance: 9.5
click at [564, 253] on li "Client" at bounding box center [629, 251] width 183 height 12
click at [914, 346] on icon "button" at bounding box center [910, 348] width 9 height 7
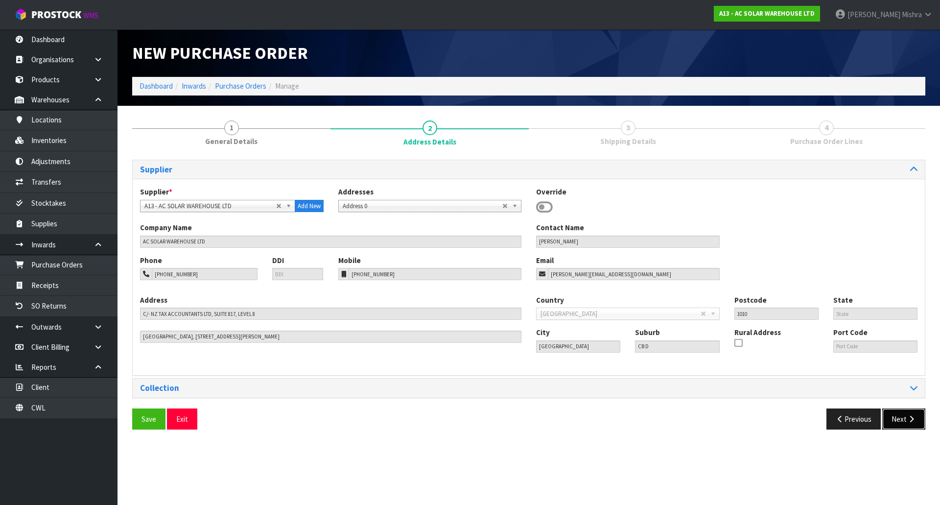
click at [912, 422] on button "Next" at bounding box center [903, 418] width 43 height 21
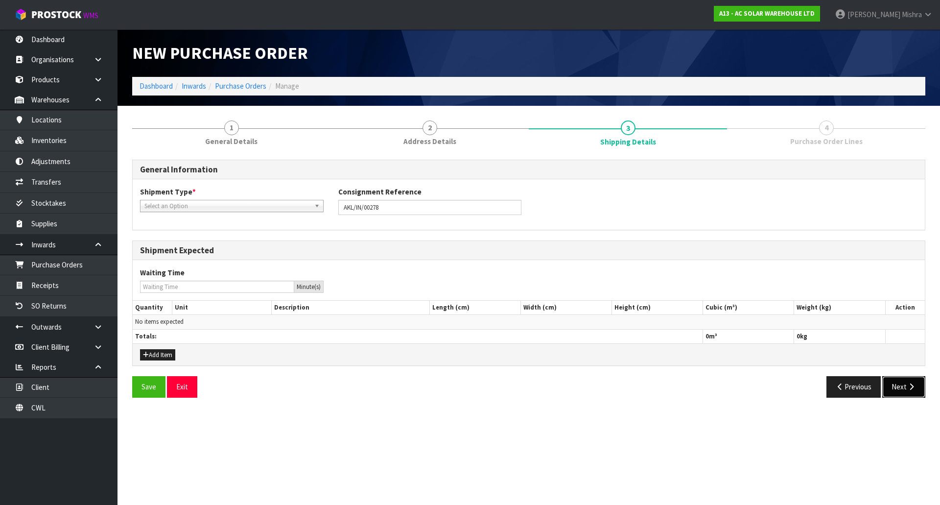
click at [909, 385] on icon "button" at bounding box center [910, 386] width 9 height 7
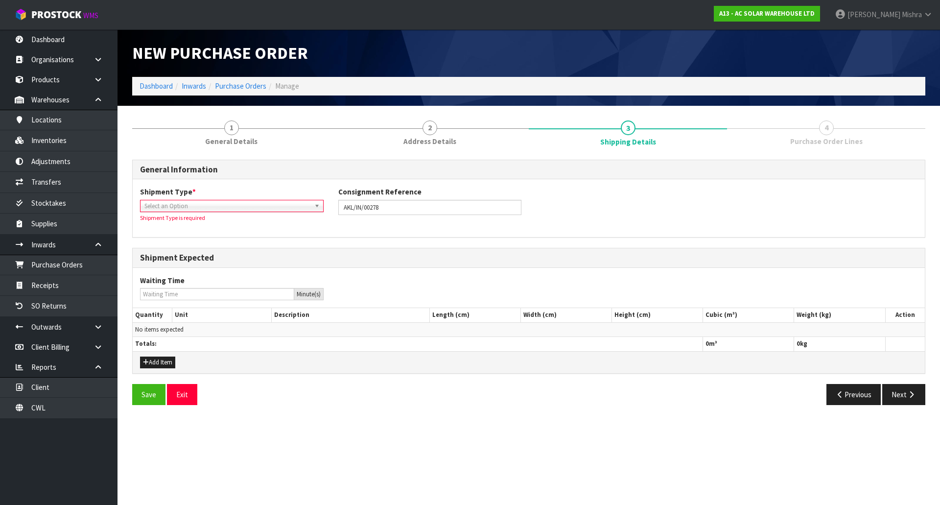
click at [233, 205] on span "Select an Option" at bounding box center [227, 206] width 166 height 12
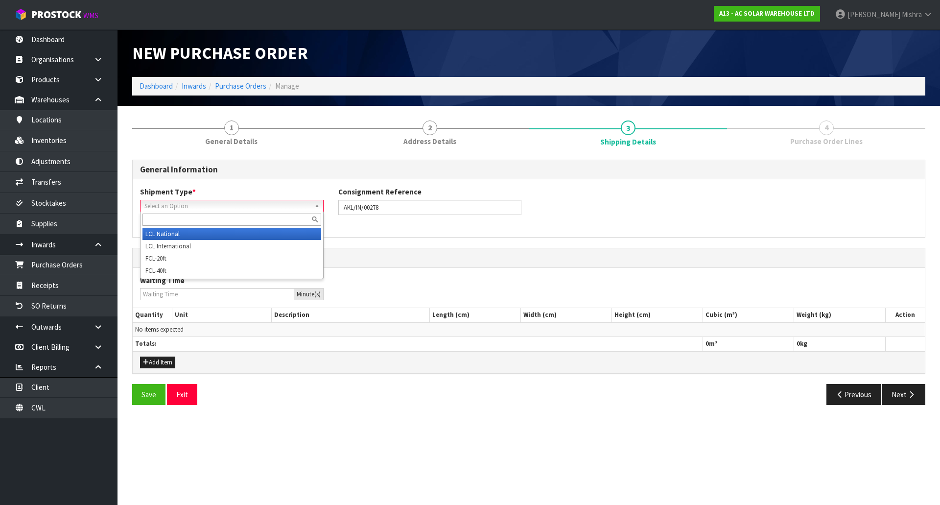
click at [226, 231] on li "LCL National" at bounding box center [231, 234] width 179 height 12
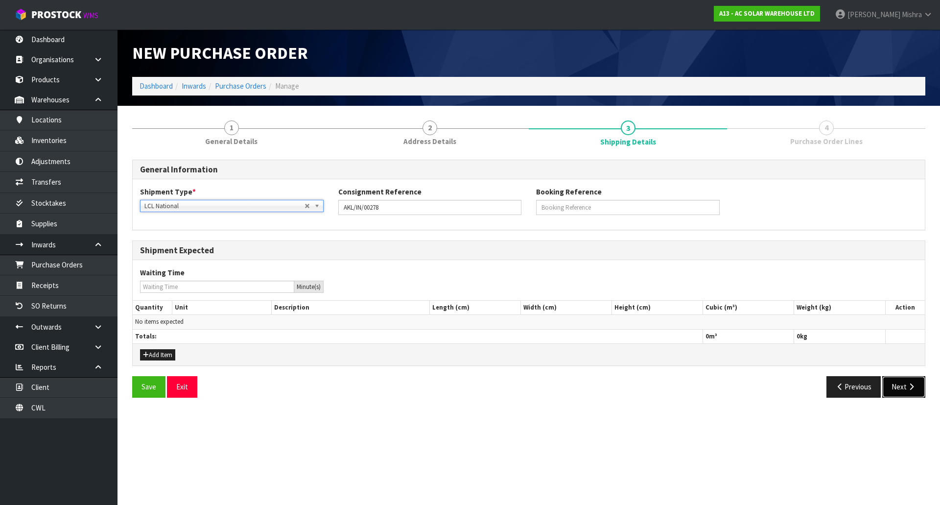
click at [900, 392] on button "Next" at bounding box center [903, 386] width 43 height 21
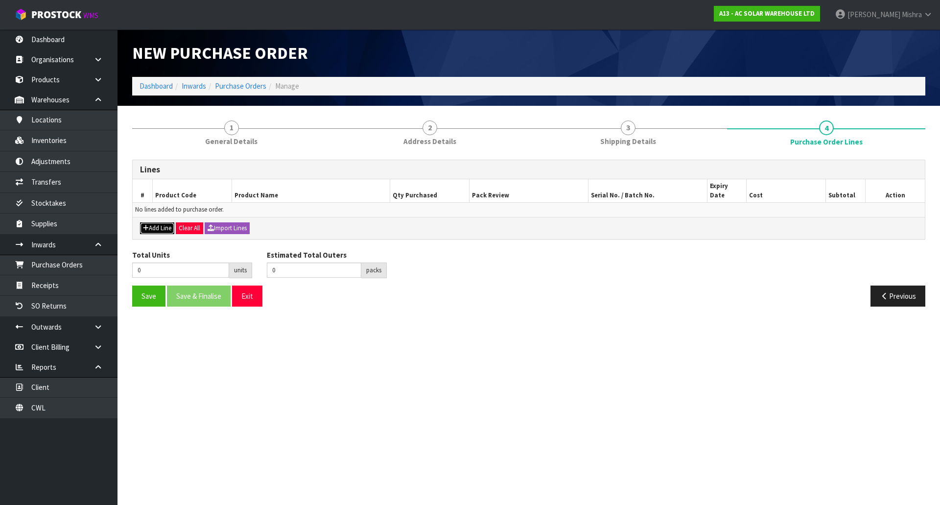
click at [166, 222] on button "Add Line" at bounding box center [157, 228] width 34 height 12
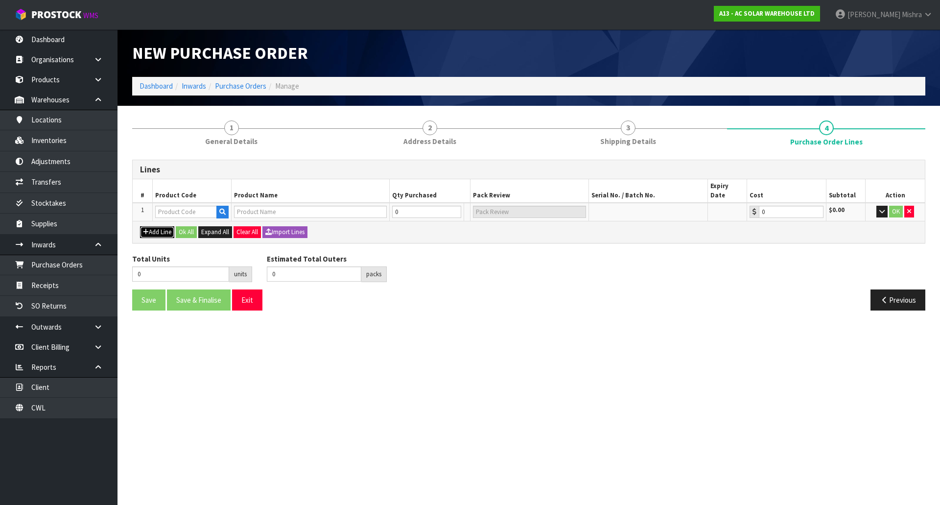
click at [161, 228] on button "Add Line" at bounding box center [157, 232] width 34 height 12
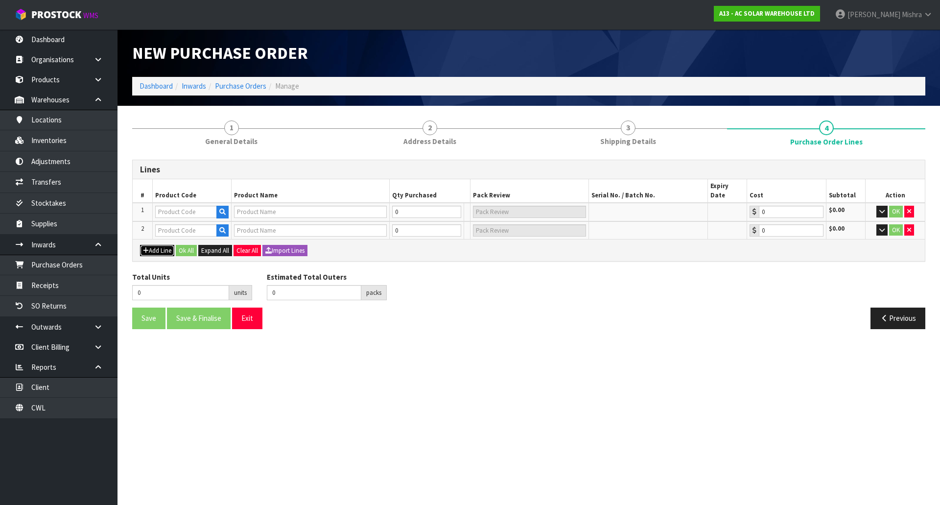
click at [159, 245] on button "Add Line" at bounding box center [157, 251] width 34 height 12
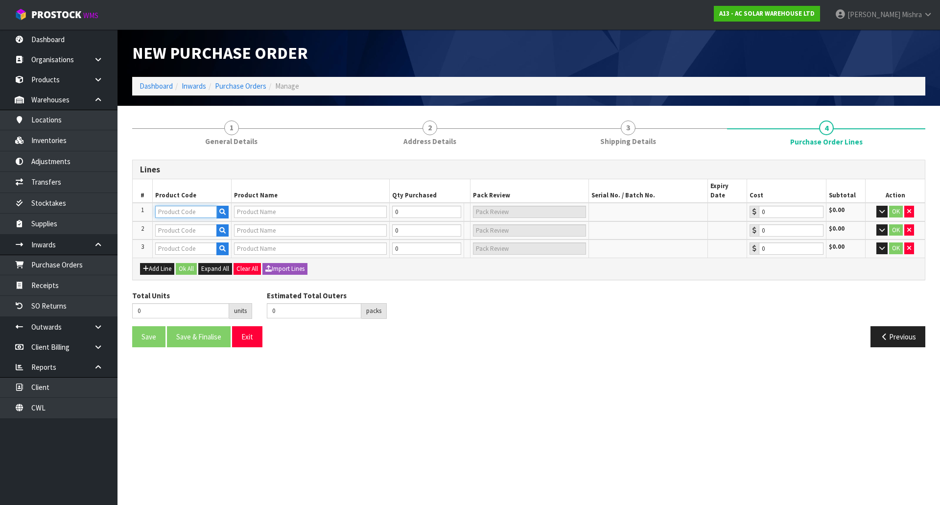
click at [192, 206] on input "text" at bounding box center [186, 212] width 62 height 12
type input "1580"
type input "DTSU666-20 - SUNGROW DUAL CHANNEL CT SMART ENERGY METER"
type input "0.00"
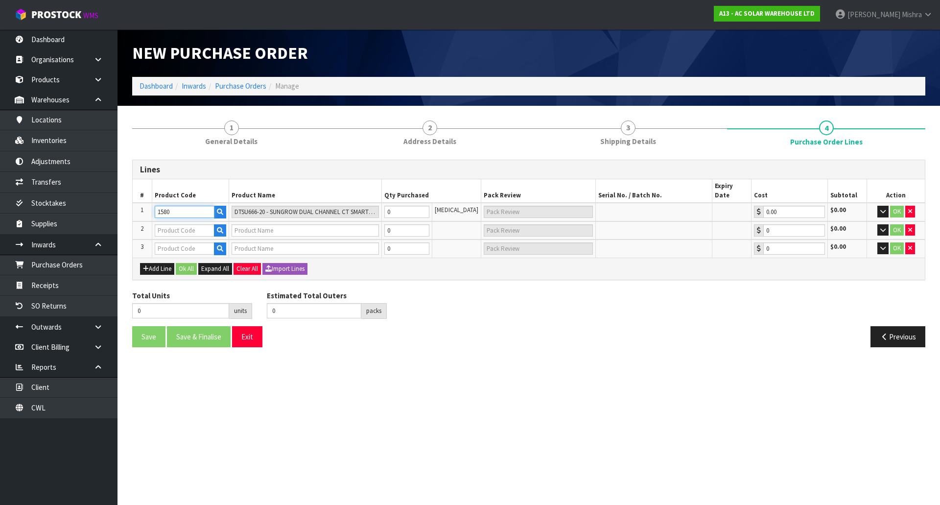
type input "1580"
click at [172, 226] on input "text" at bounding box center [185, 230] width 60 height 12
type input "2756"
type input "CT-100A-0.333V * - SUNGROW 100A-0.333V CT - SET OF 3"
type input "0.00"
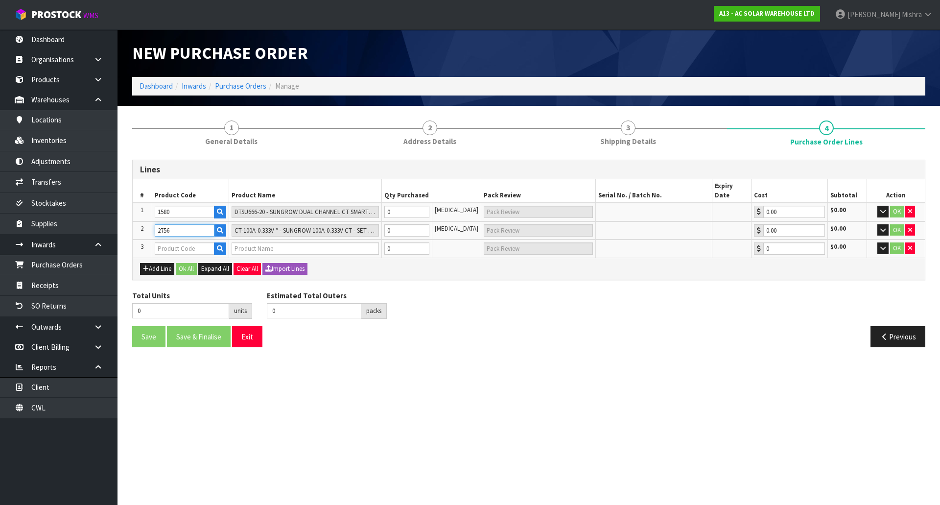
type input "2756"
click at [168, 242] on input "text" at bounding box center [185, 248] width 60 height 12
type input "1517"
type input "SG20RT (NEW GENERATION) - SUNGROW 20KW THREE PHASE INVERTER - DUAL MPPT WITH WI…"
type input "0.00"
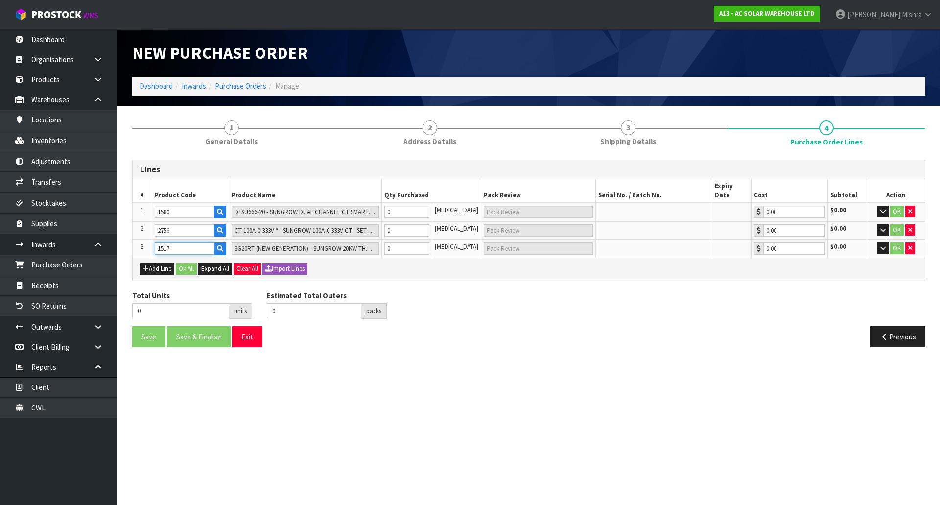
type input "1517"
click at [166, 275] on div "Lines # Product Code Product Name Qty Purchased Pack Review Serial No. / Batch …" at bounding box center [528, 257] width 793 height 195
click at [347, 203] on tr "1 1580 DTSU666-20 - SUNGROW DUAL CHANNEL CT SMART ENERGY METER 0 [MEDICAL_DATA]…" at bounding box center [529, 212] width 792 height 19
type input "1"
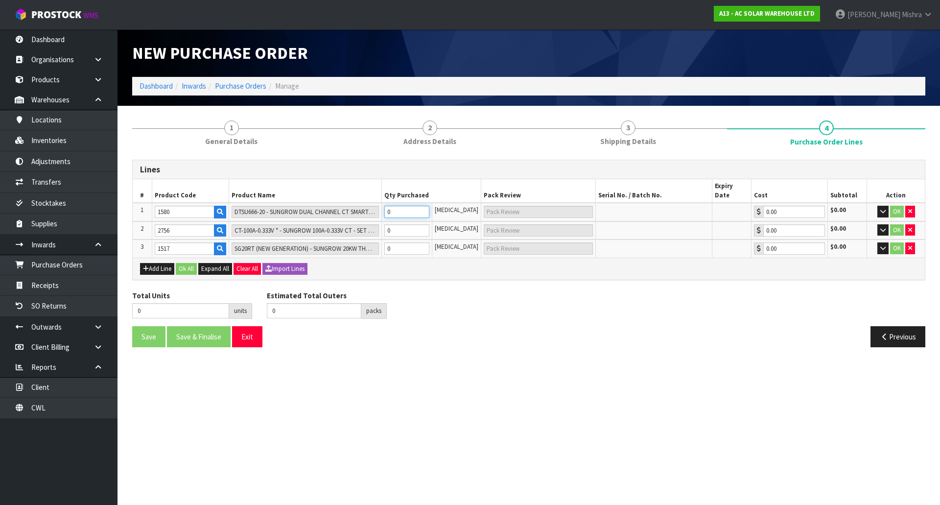
type input "1 [MEDICAL_DATA]"
type input "1"
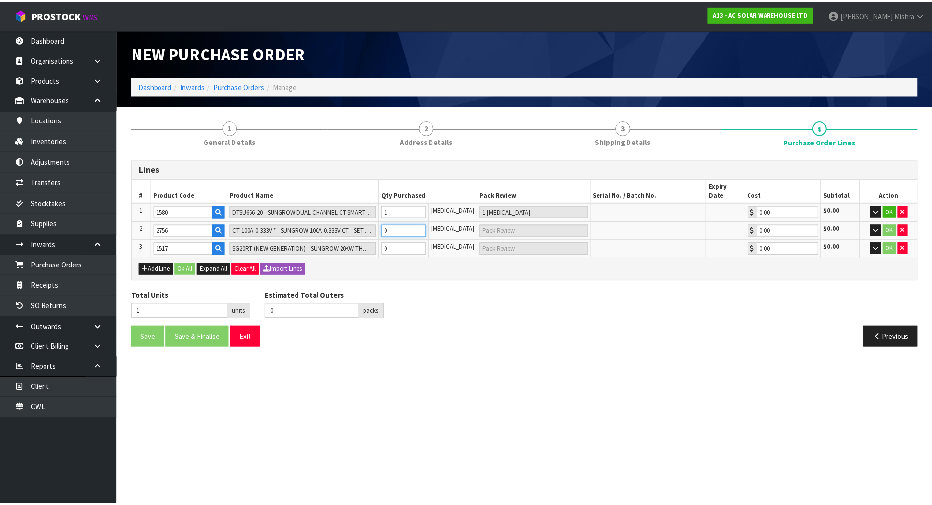
scroll to position [0, 1]
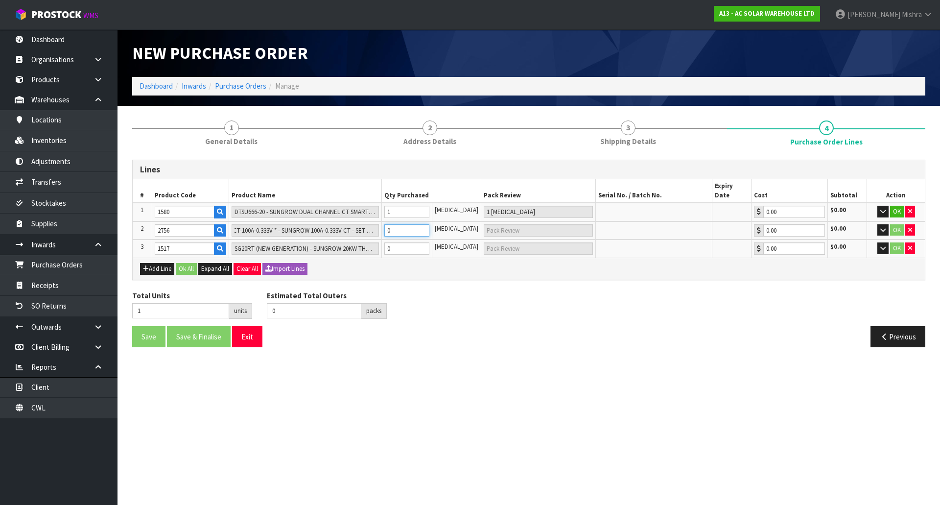
click at [362, 221] on tr "2 2756 CT-100A-0.333V * - SUNGROW 100A-0.333V CT - SET OF 3 0 [MEDICAL_DATA] 0.…" at bounding box center [529, 230] width 792 height 19
type input "2"
type input "1"
type input "1 CTN"
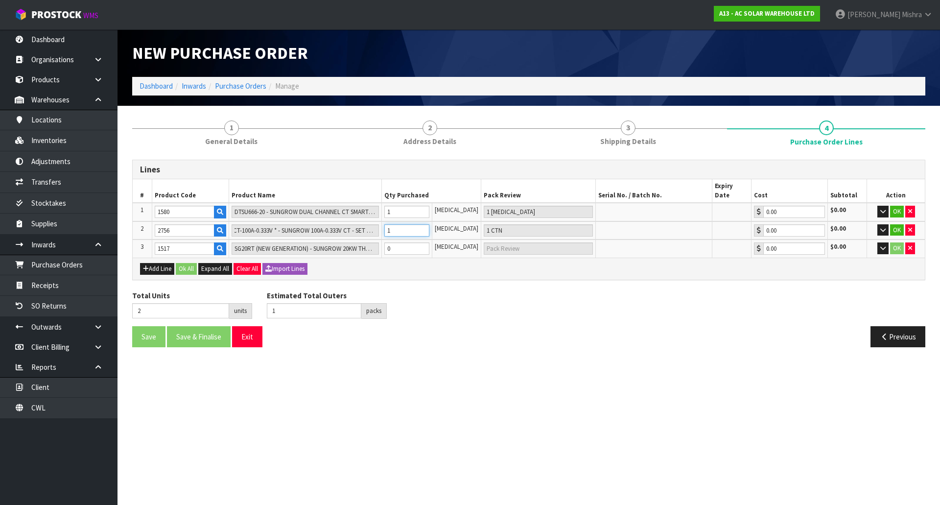
type input "1"
drag, startPoint x: 426, startPoint y: 237, endPoint x: 391, endPoint y: 241, distance: 35.0
click at [391, 242] on input "0" at bounding box center [406, 248] width 45 height 12
type input "4"
type input "3"
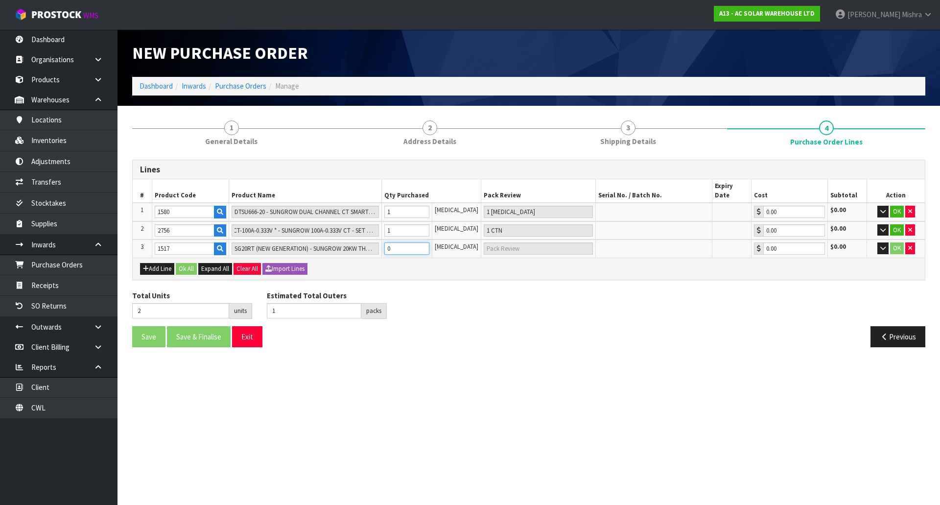
type input "2"
type input "2 CTN"
type input "2"
type input "1"
type input "0"
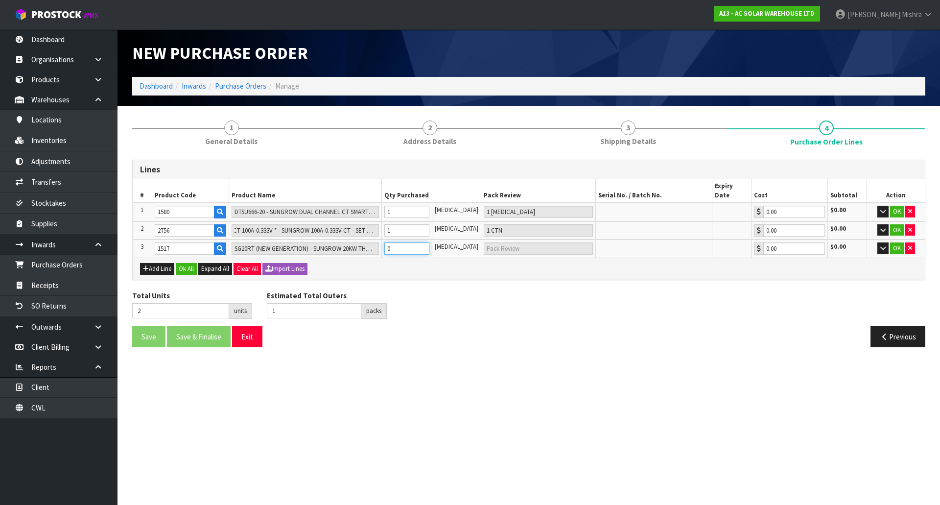
type input "3"
type input "2"
type input "1"
type input "1 CTN"
type input "1"
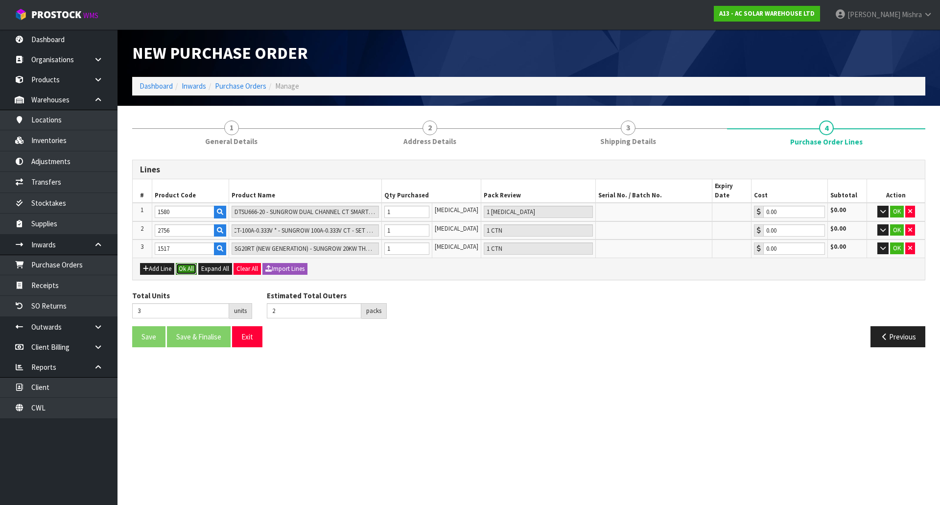
click at [192, 263] on button "Ok All" at bounding box center [186, 269] width 21 height 12
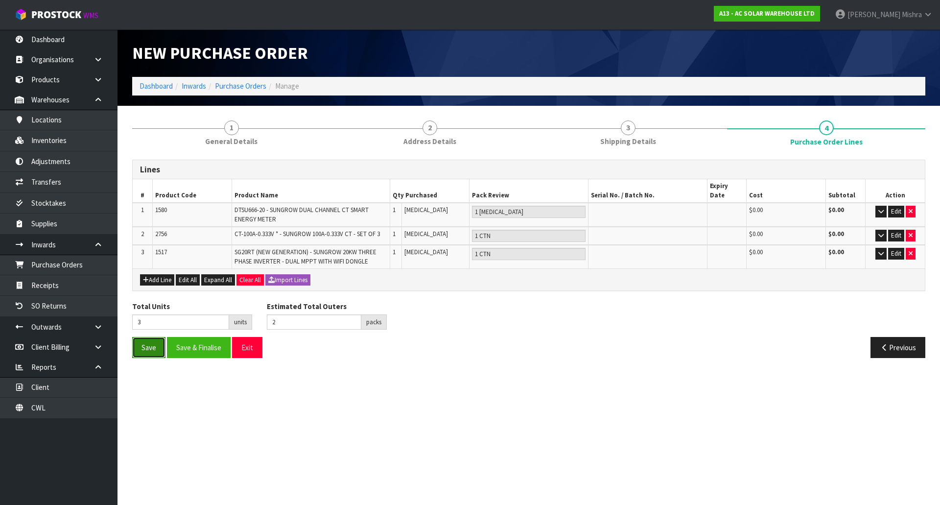
click at [151, 337] on button "Save" at bounding box center [148, 347] width 33 height 21
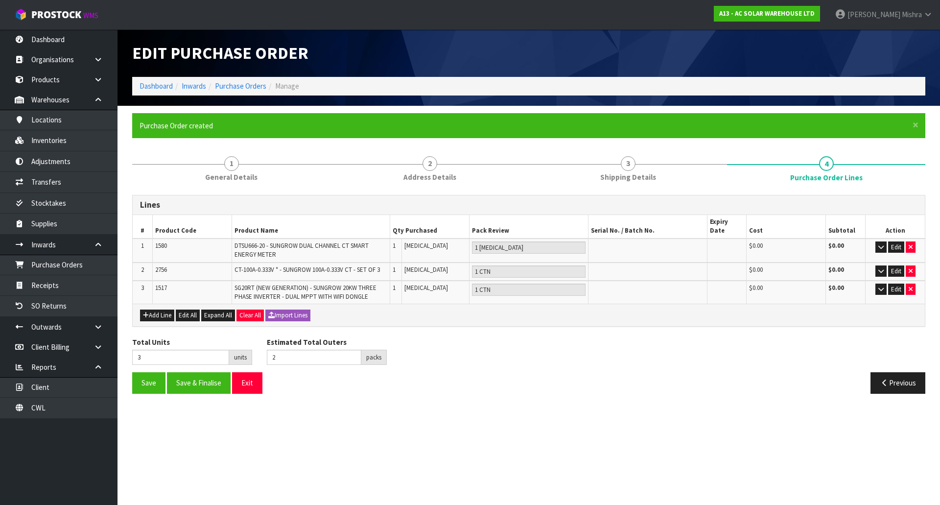
type input "0"
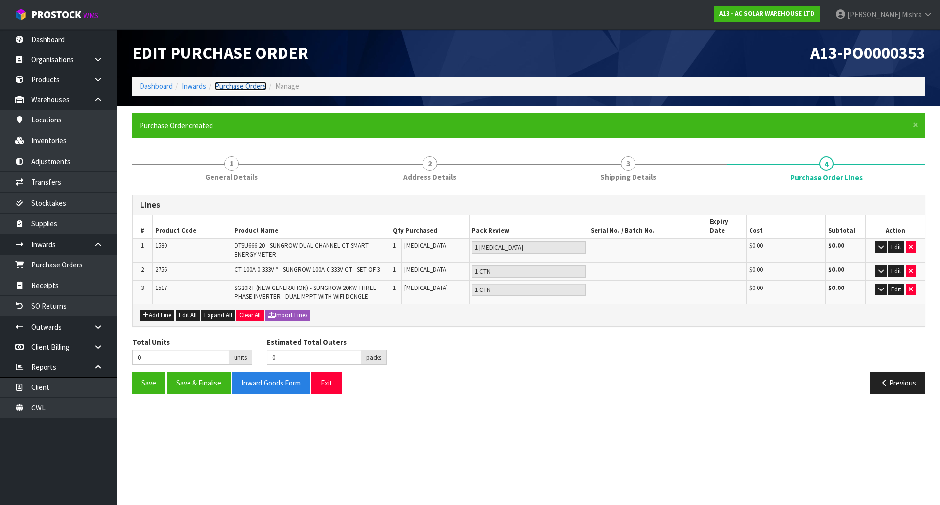
click at [223, 83] on link "Purchase Orders" at bounding box center [240, 85] width 51 height 9
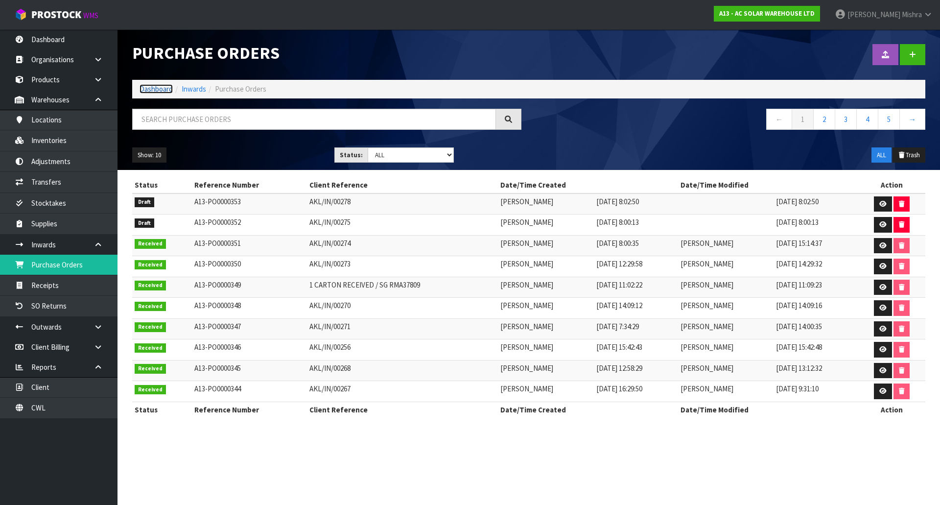
click at [162, 90] on link "Dashboard" at bounding box center [155, 88] width 33 height 9
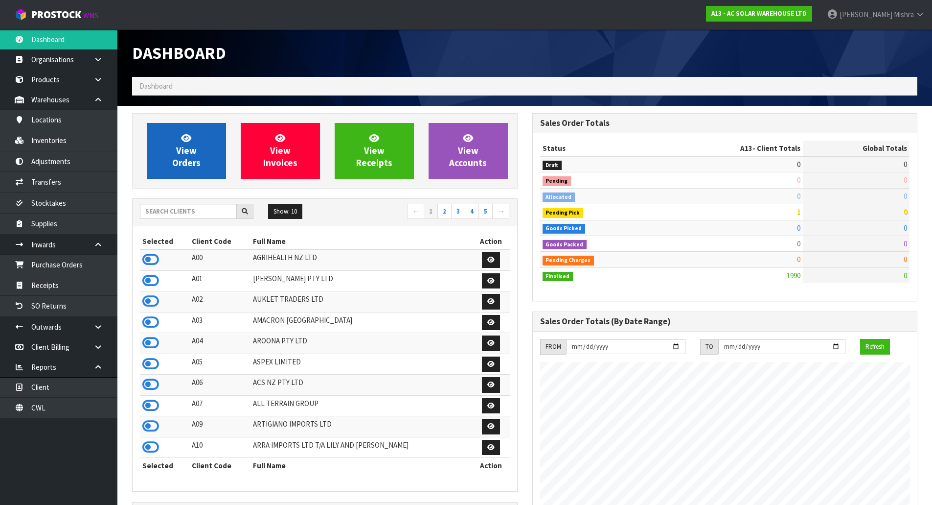
scroll to position [773, 400]
click at [179, 151] on span "View Orders" at bounding box center [186, 150] width 28 height 37
